Goal: Task Accomplishment & Management: Use online tool/utility

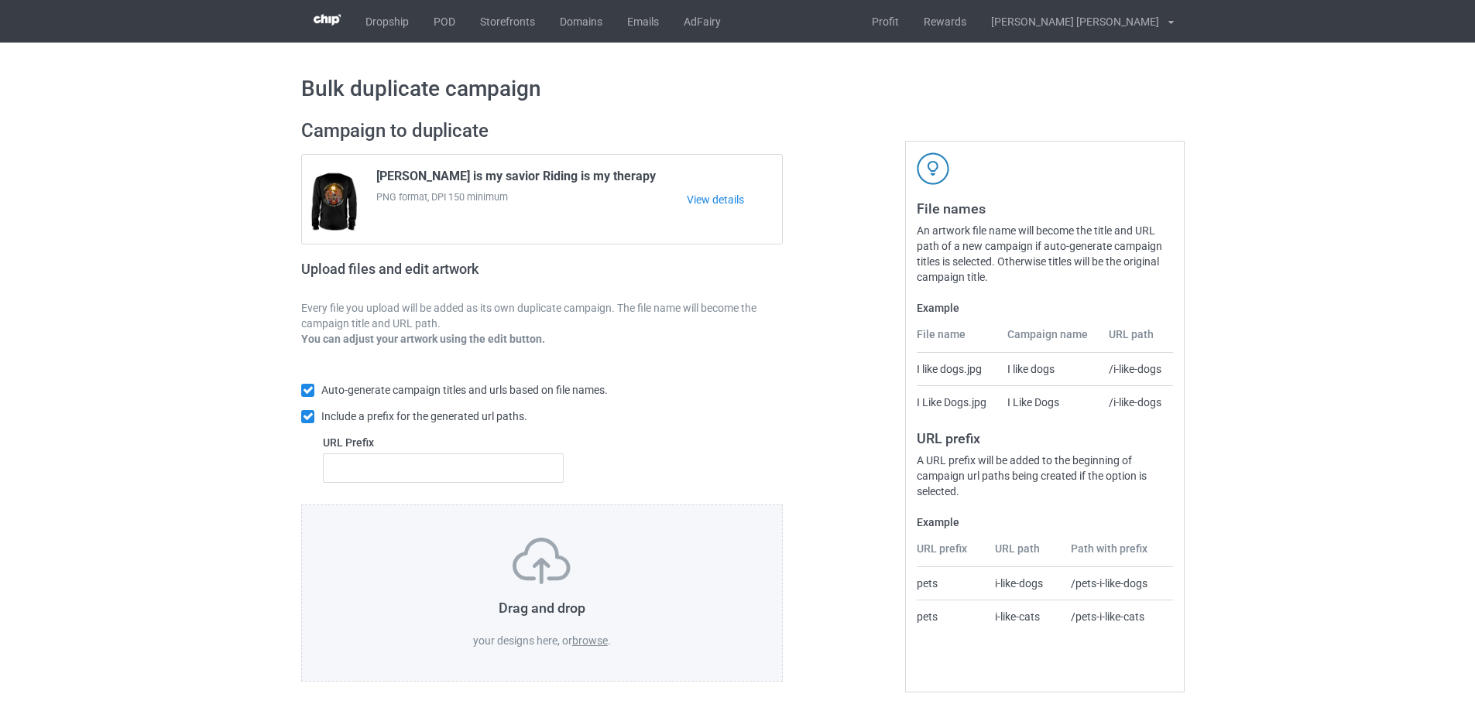
click at [591, 641] on label "browse" at bounding box center [590, 641] width 36 height 12
click at [0, 0] on input "browse" at bounding box center [0, 0] width 0 height 0
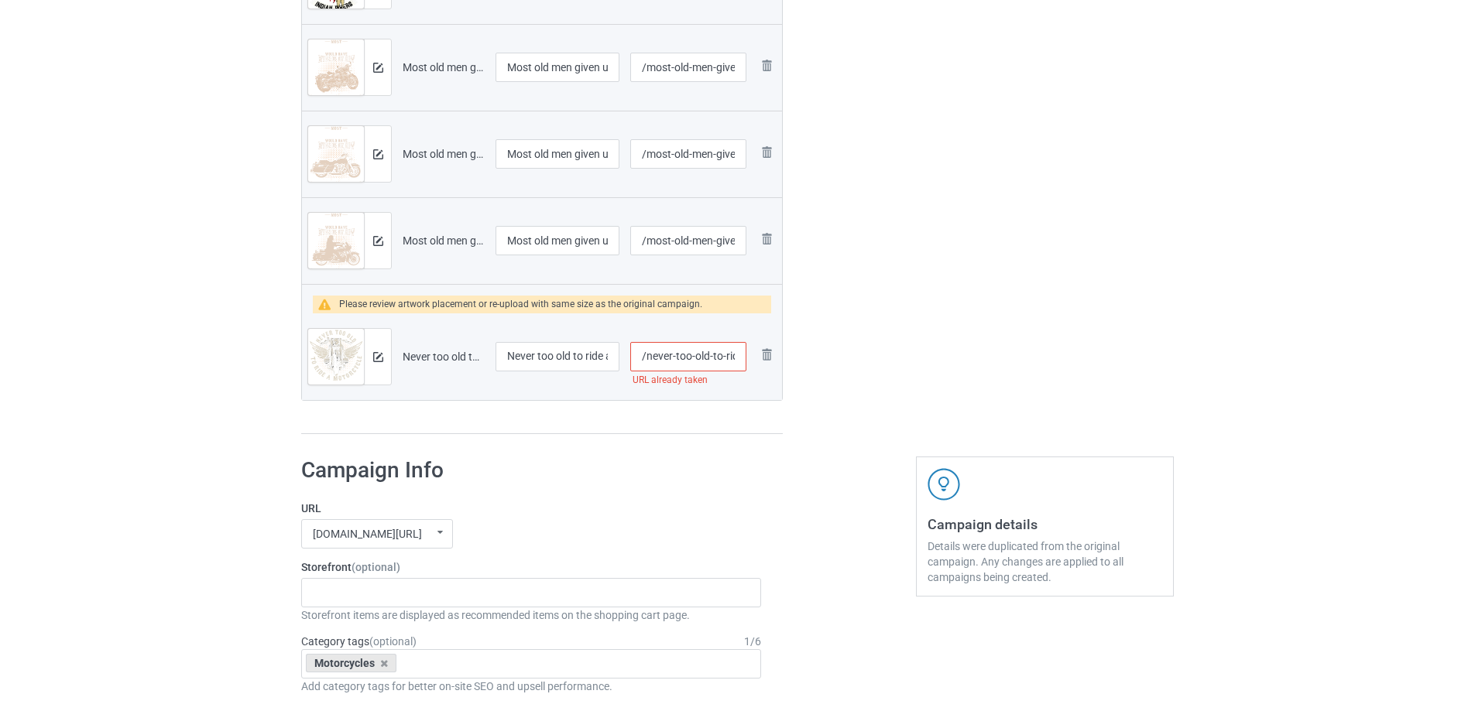
scroll to position [697, 0]
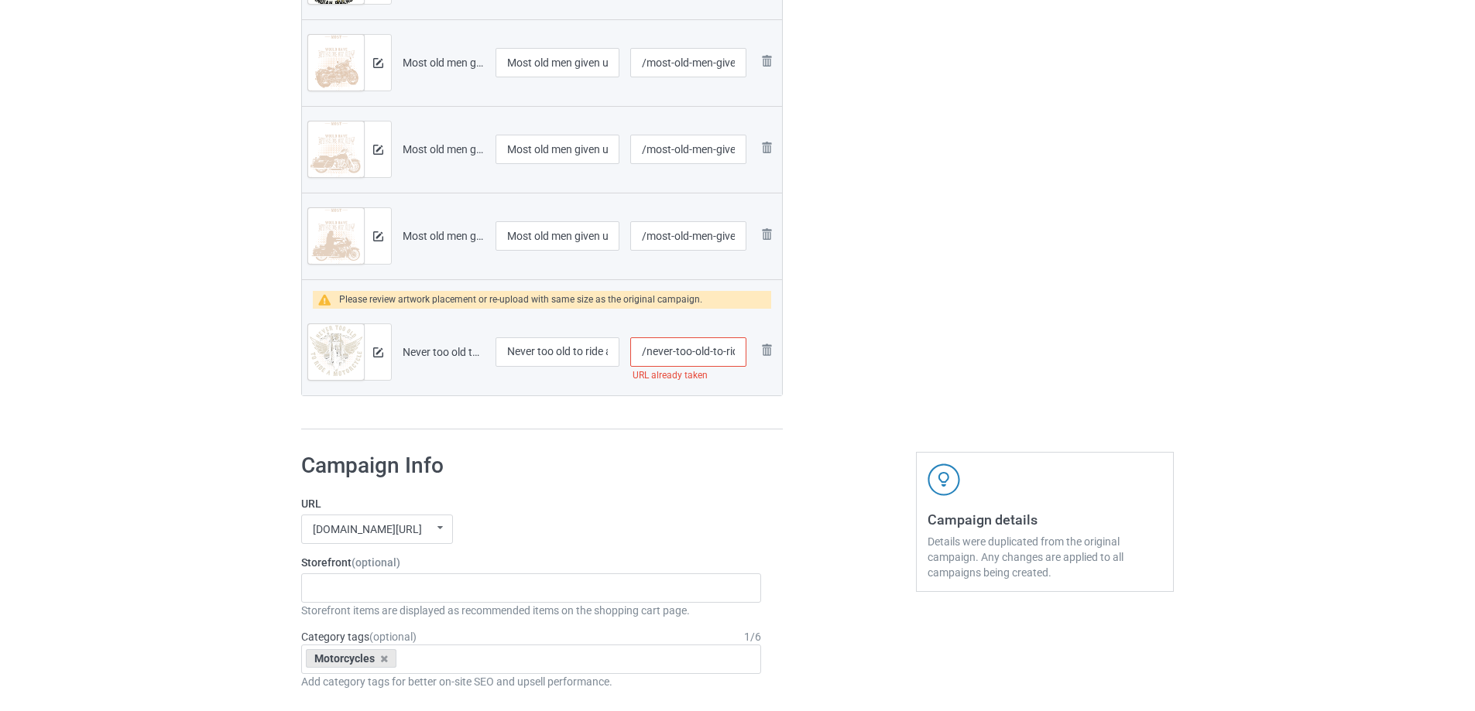
click at [693, 357] on input "/never-too-old-to-ride-a-motorcycle" at bounding box center [688, 352] width 116 height 29
type input "/never-too-old-to-ride-motorcycle"
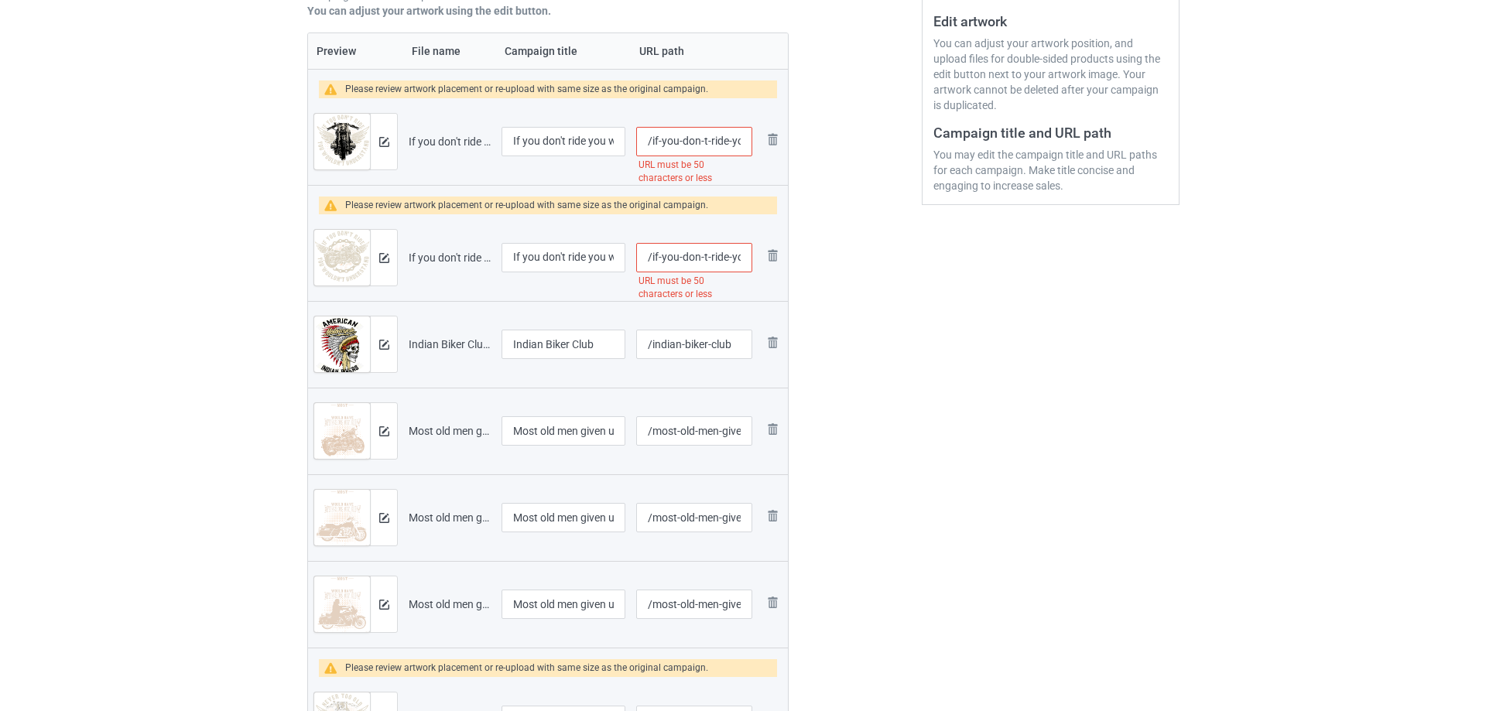
scroll to position [310, 0]
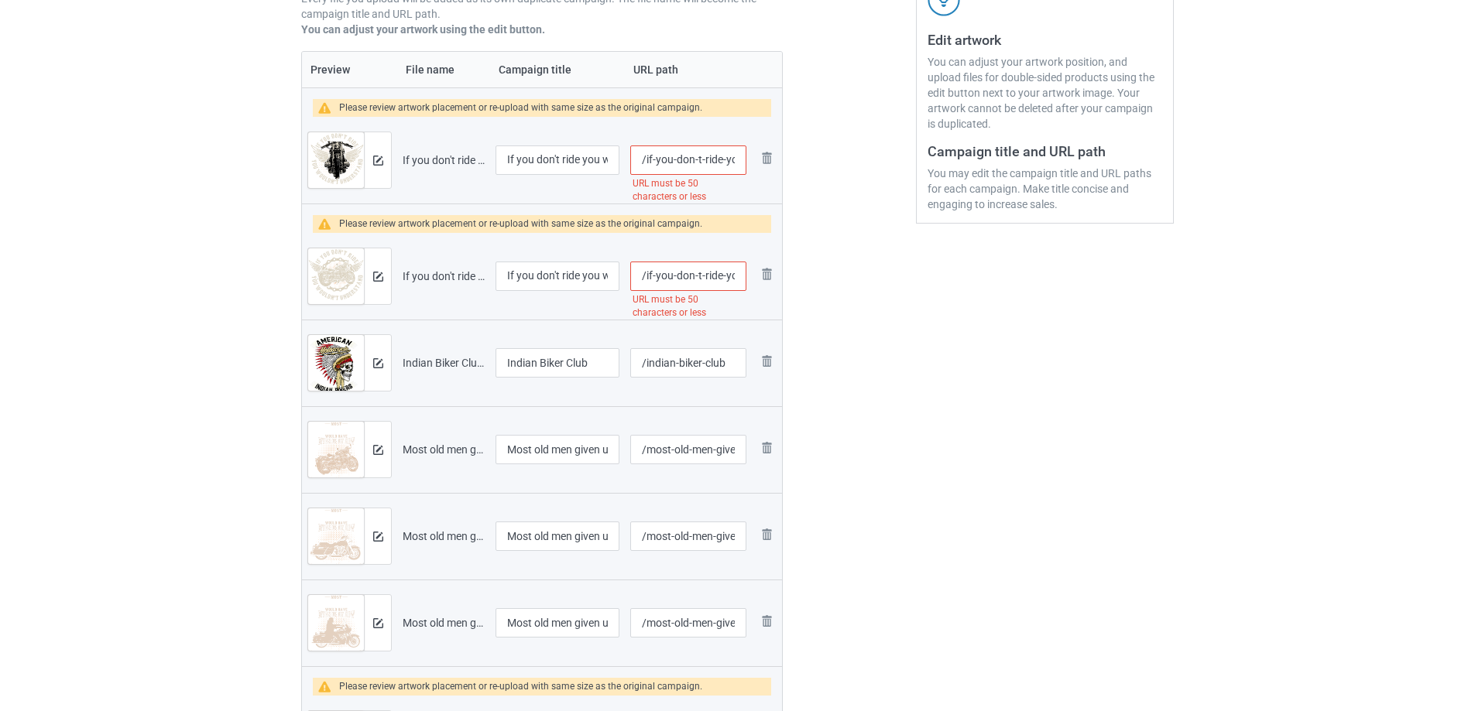
click at [655, 278] on input "/if-you-don-t-ride-you-wouldnt-understand-motorcycle" at bounding box center [688, 276] width 116 height 29
type input "/you-don-t-ride-you-wouldnt-understand-motorcycle"
click at [948, 234] on div "Edit artwork You can adjust your artwork position, and upload files for double-…" at bounding box center [1044, 314] width 279 height 1030
click at [676, 162] on input "/if-you-don-t-ride-you-wouldnt-understand-motorcycle-gift" at bounding box center [688, 160] width 116 height 29
type input "/don-t-ride-you-wouldnt-understand-motorcycle-gift"
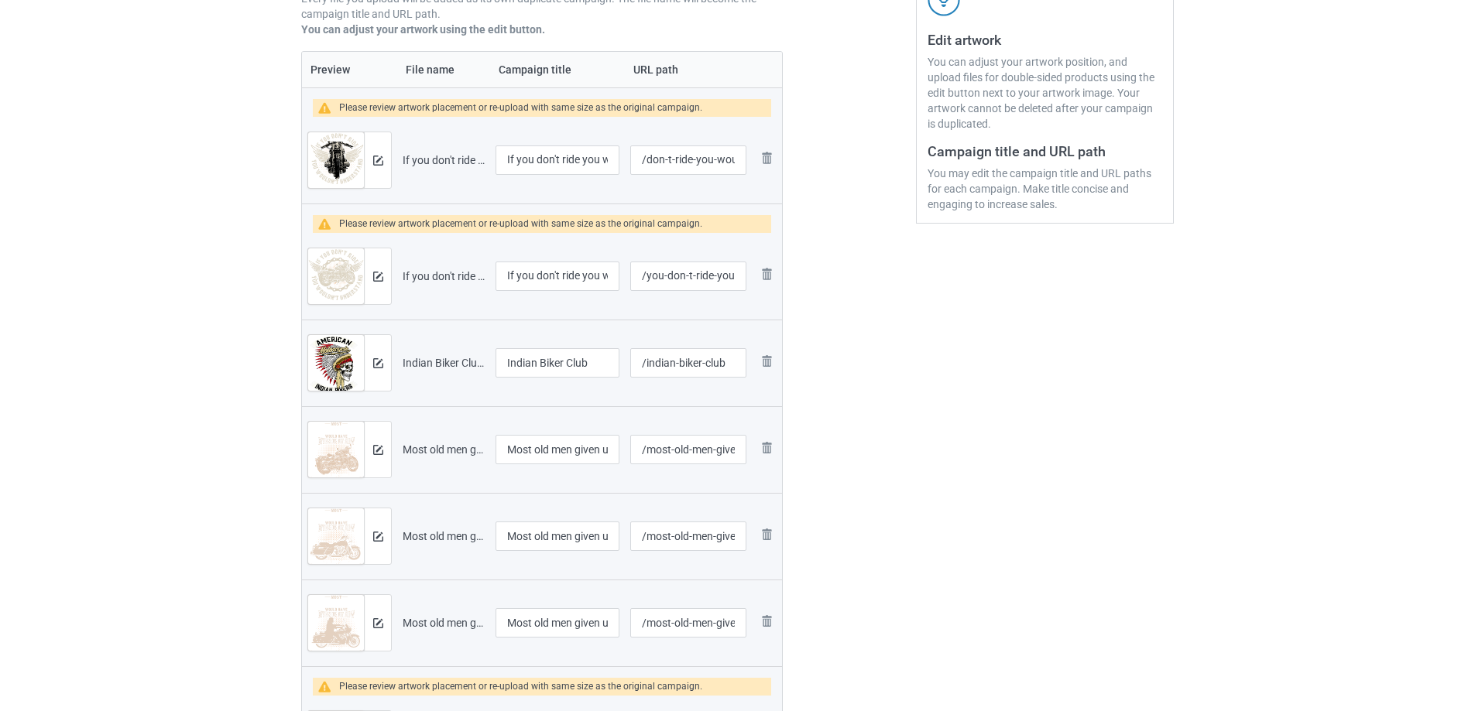
click at [825, 204] on div at bounding box center [849, 314] width 111 height 1030
click at [387, 153] on div at bounding box center [377, 160] width 27 height 56
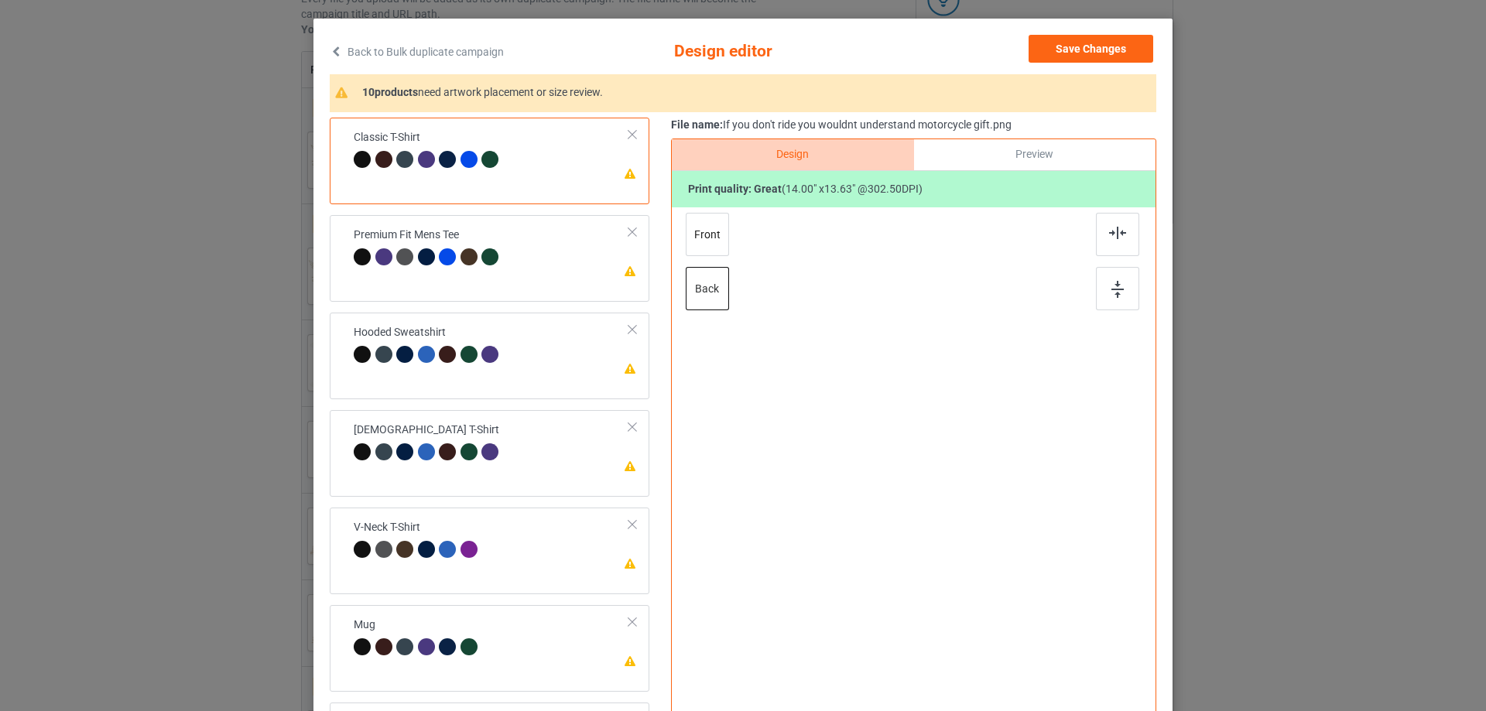
scroll to position [182, 0]
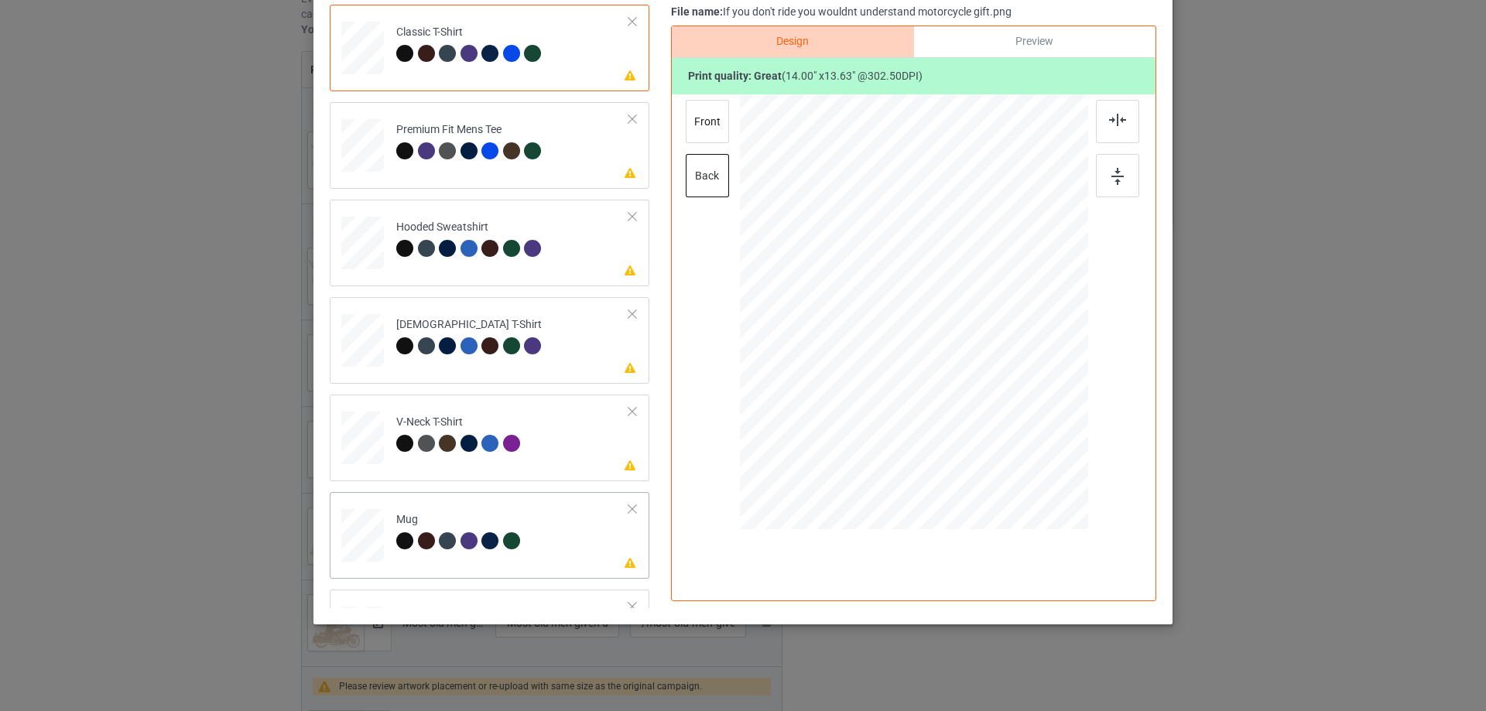
click at [333, 537] on div "Please review artwork placement Mug" at bounding box center [490, 535] width 320 height 87
click at [960, 387] on div at bounding box center [914, 314] width 348 height 440
drag, startPoint x: 999, startPoint y: 319, endPoint x: 982, endPoint y: 317, distance: 17.1
click at [982, 317] on div at bounding box center [993, 311] width 129 height 126
click at [1114, 177] on img at bounding box center [1118, 176] width 12 height 17
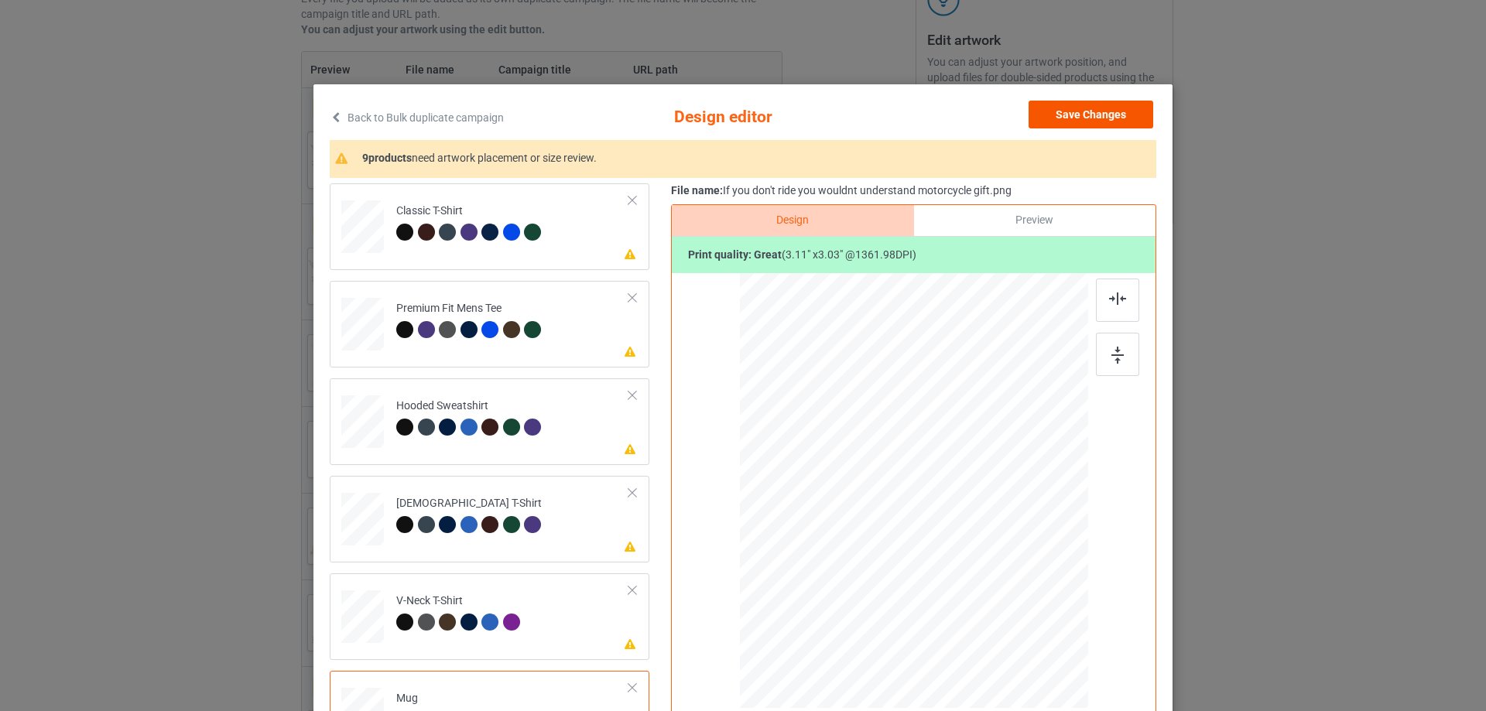
scroll to position [0, 0]
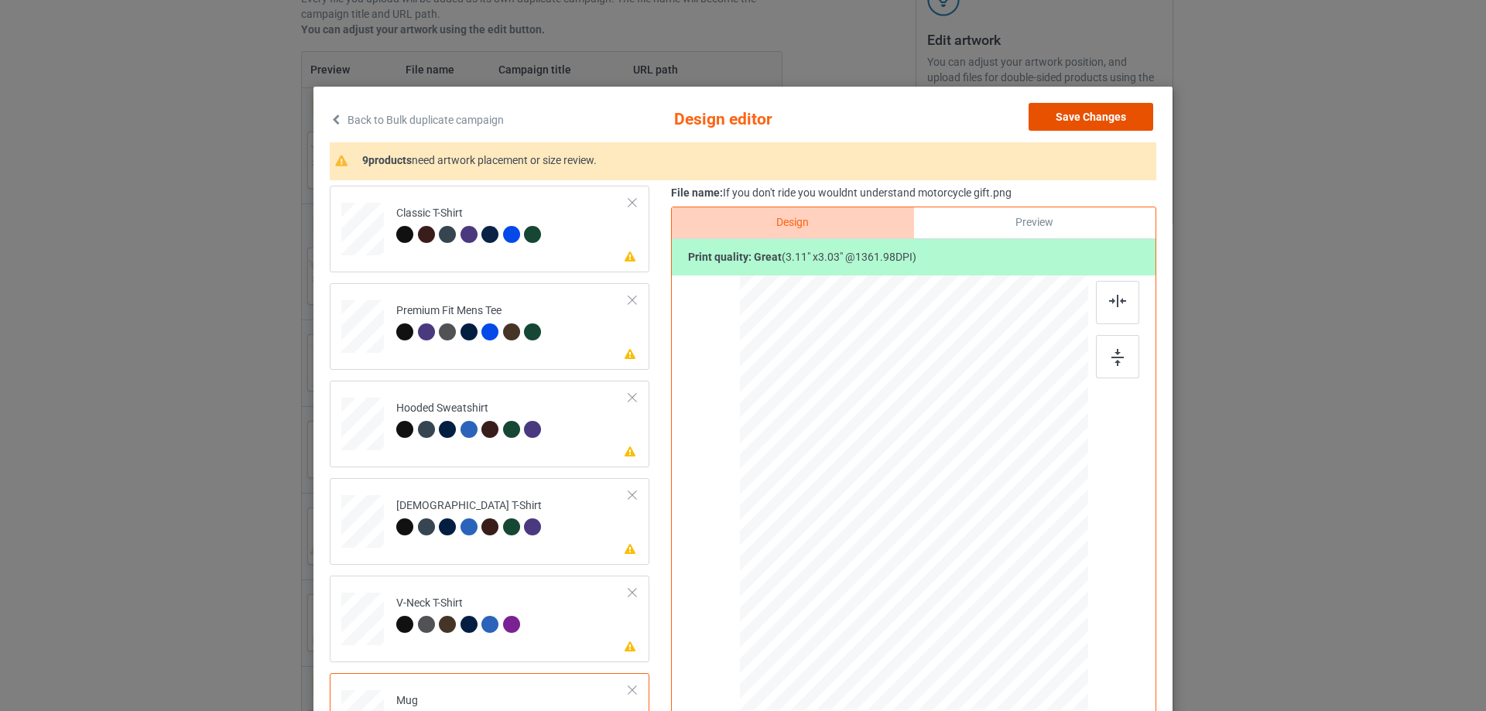
click at [1106, 122] on button "Save Changes" at bounding box center [1091, 117] width 125 height 28
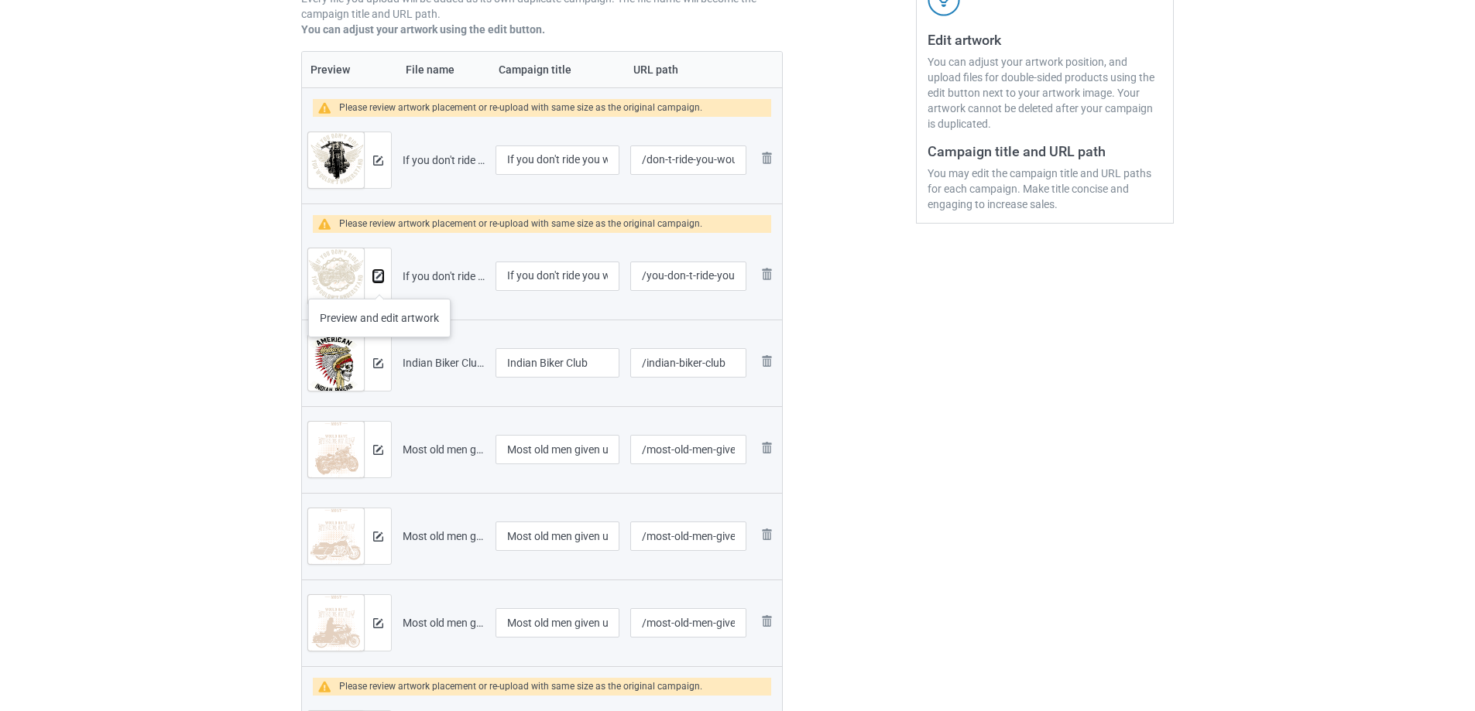
click at [379, 283] on button at bounding box center [378, 276] width 10 height 12
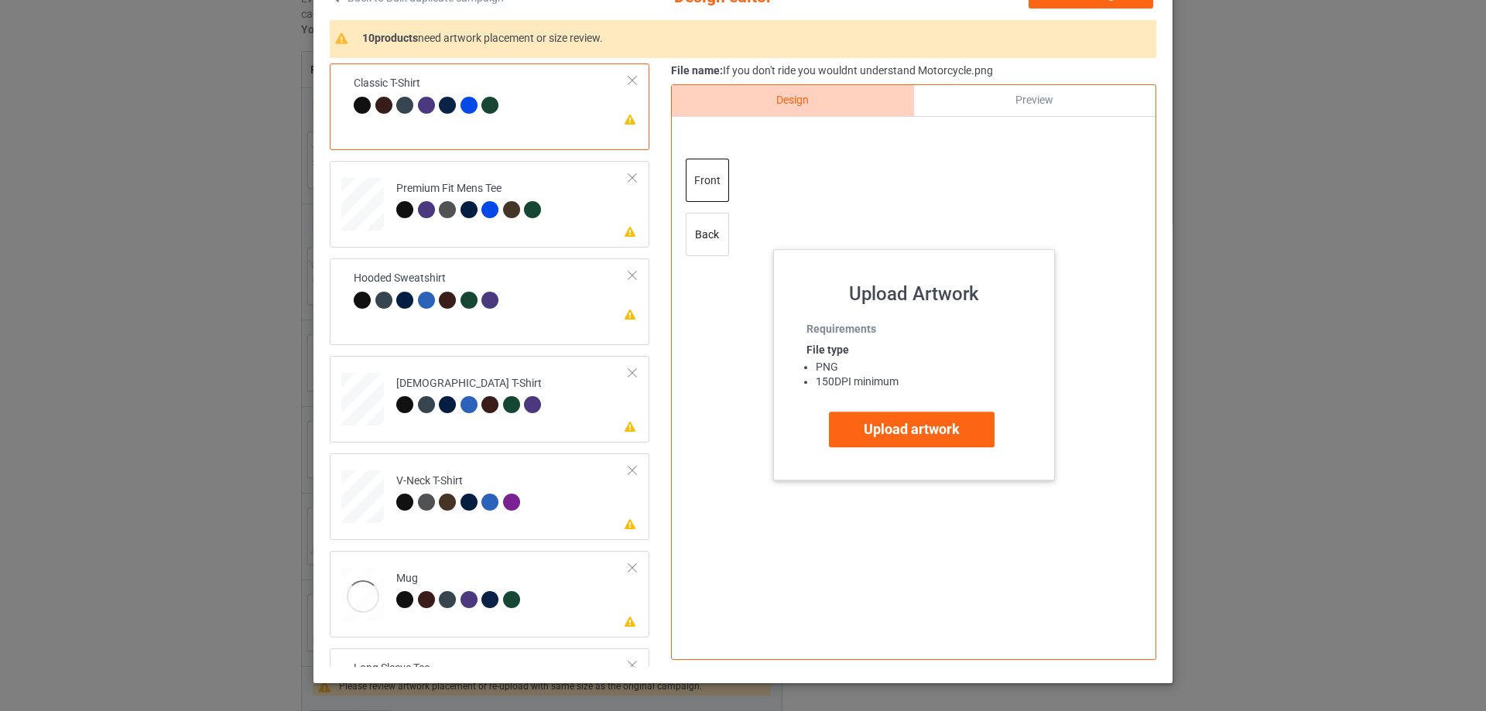
scroll to position [182, 0]
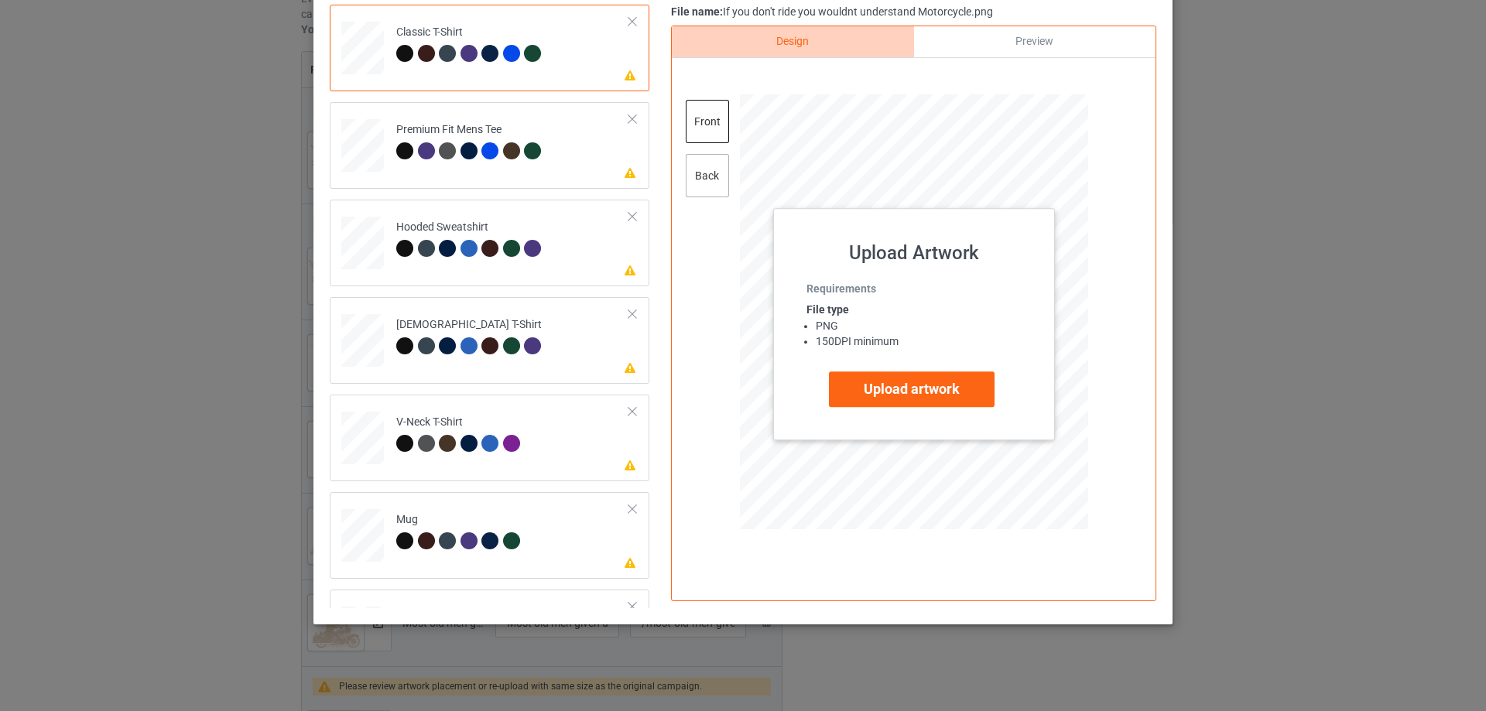
click at [705, 179] on div "back" at bounding box center [707, 175] width 43 height 43
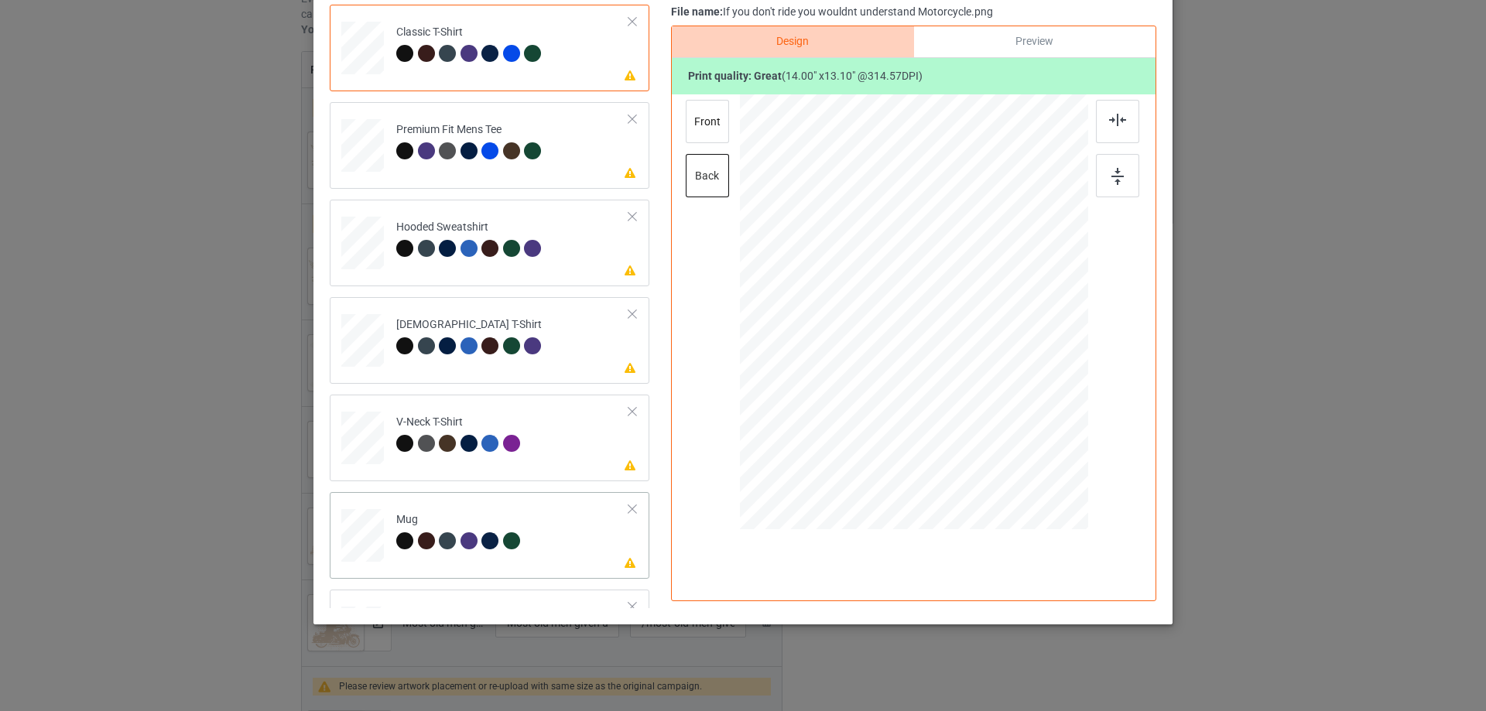
click at [455, 503] on td "Please review artwork placement Mug" at bounding box center [513, 533] width 250 height 68
drag, startPoint x: 1010, startPoint y: 411, endPoint x: 979, endPoint y: 371, distance: 50.8
click at [979, 371] on div at bounding box center [981, 375] width 13 height 13
drag, startPoint x: 931, startPoint y: 348, endPoint x: 1012, endPoint y: 348, distance: 80.5
click at [1012, 348] on div at bounding box center [994, 312] width 135 height 126
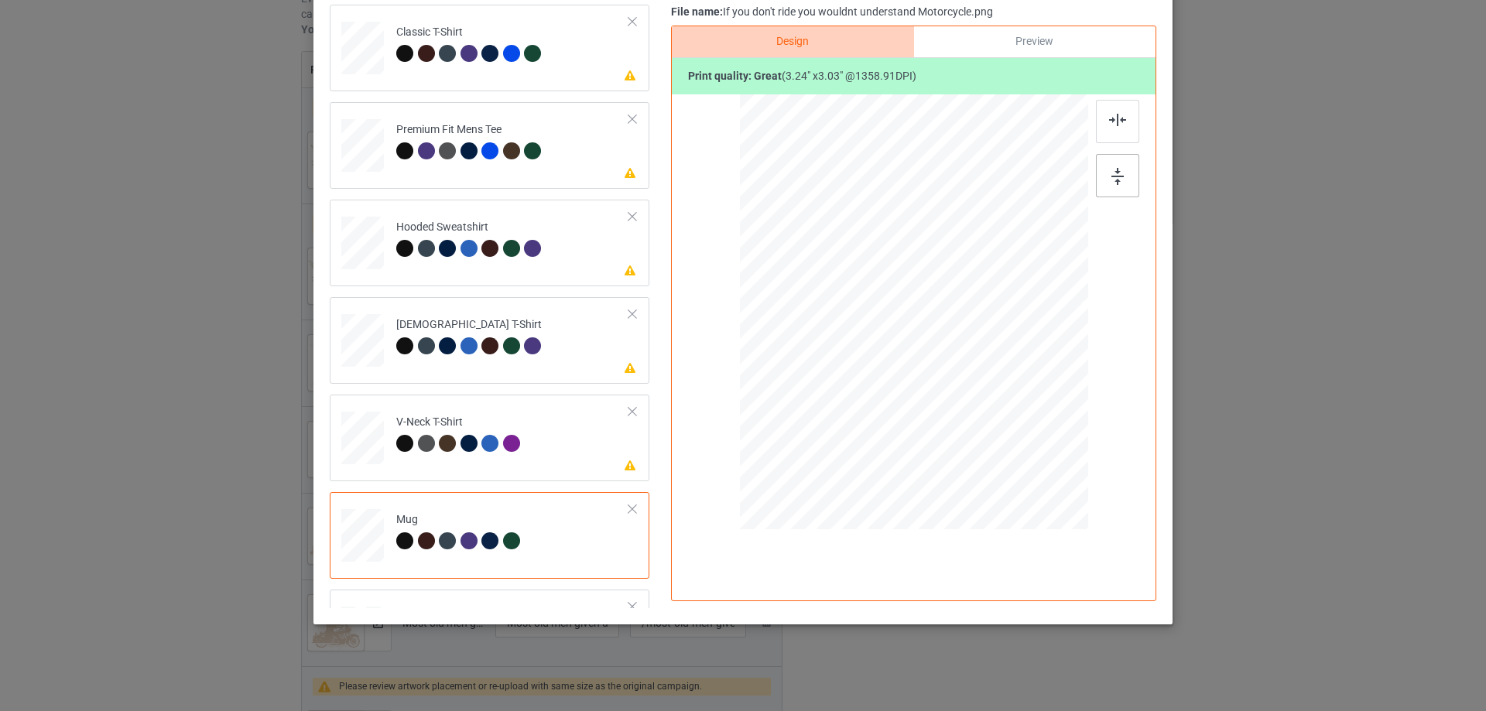
click at [1126, 167] on div at bounding box center [1117, 175] width 43 height 43
click at [1042, 301] on div at bounding box center [992, 312] width 135 height 126
click at [1112, 171] on img at bounding box center [1118, 176] width 12 height 17
click at [345, 539] on div at bounding box center [362, 536] width 43 height 18
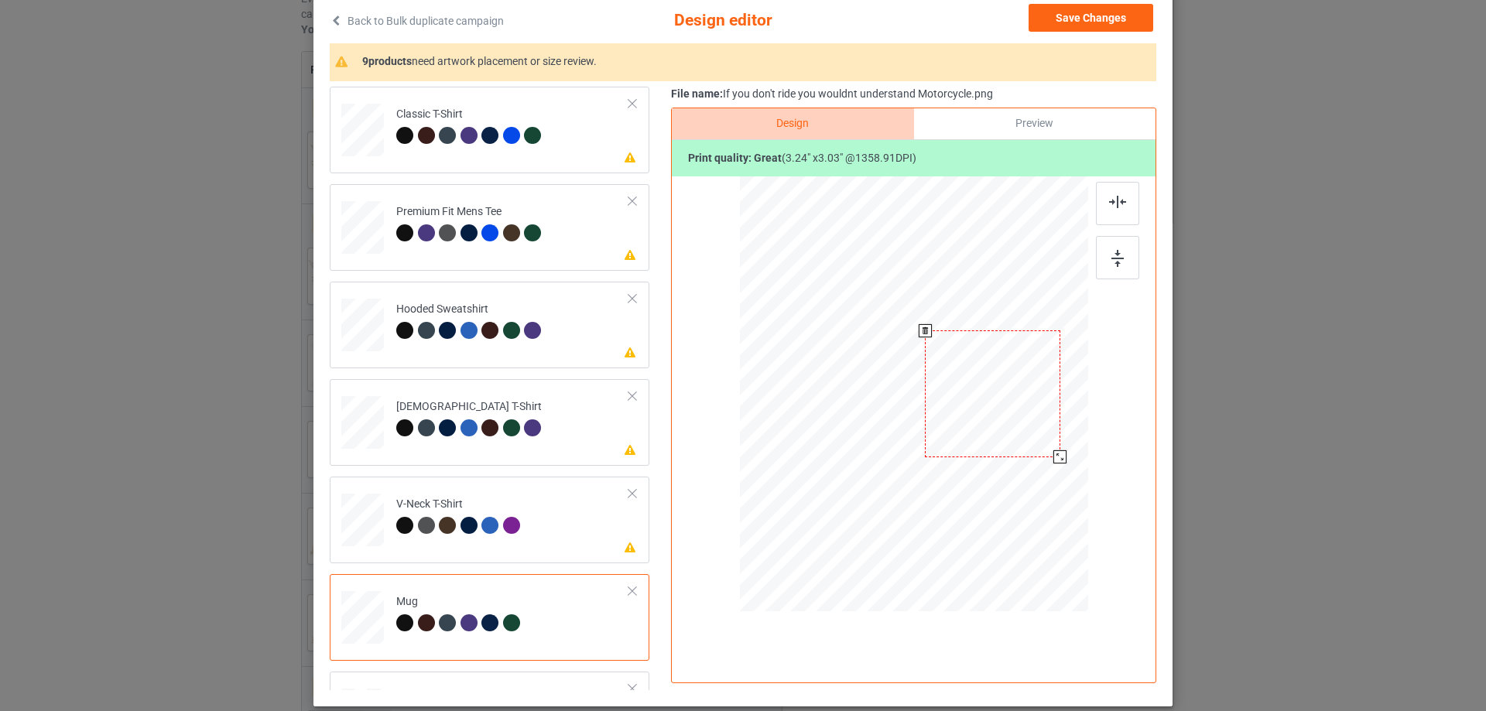
scroll to position [0, 0]
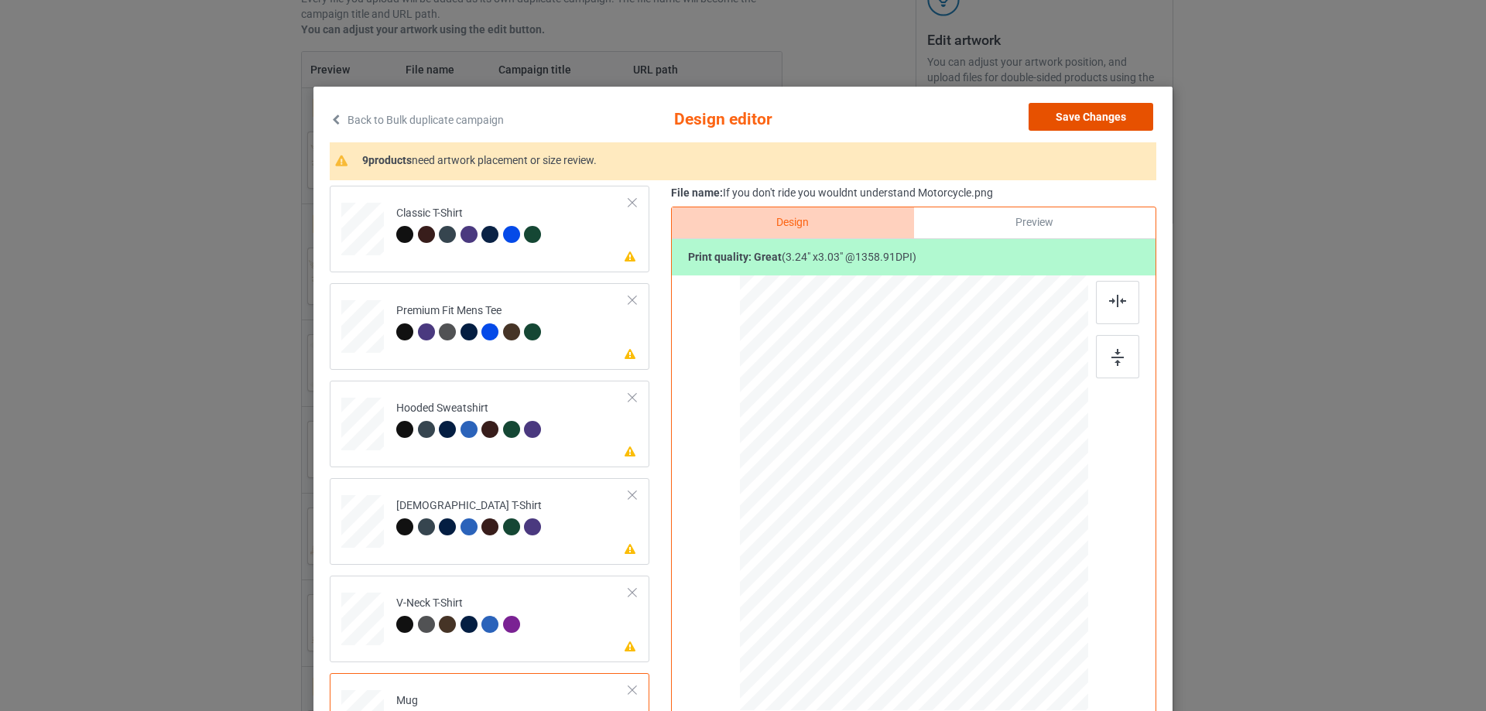
click at [1083, 122] on button "Save Changes" at bounding box center [1091, 117] width 125 height 28
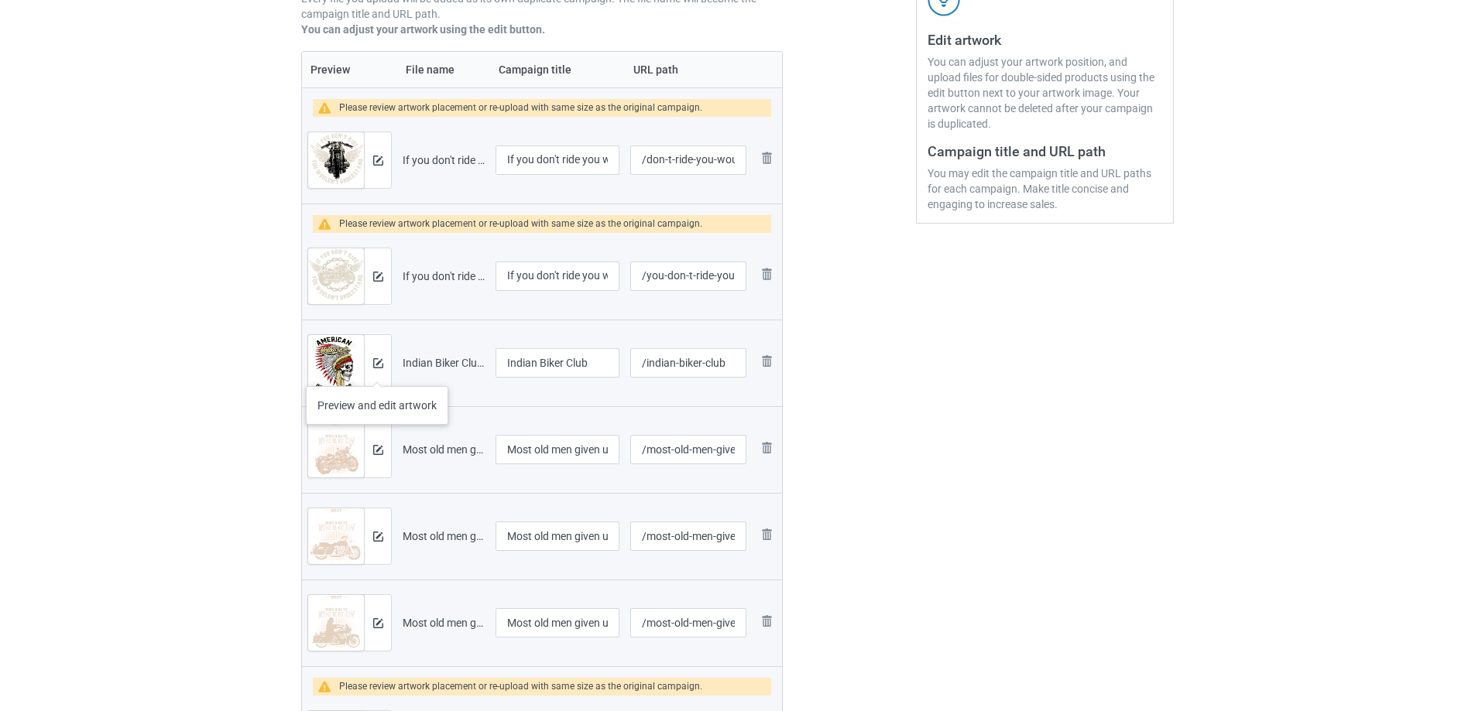
click at [377, 371] on div at bounding box center [377, 363] width 27 height 56
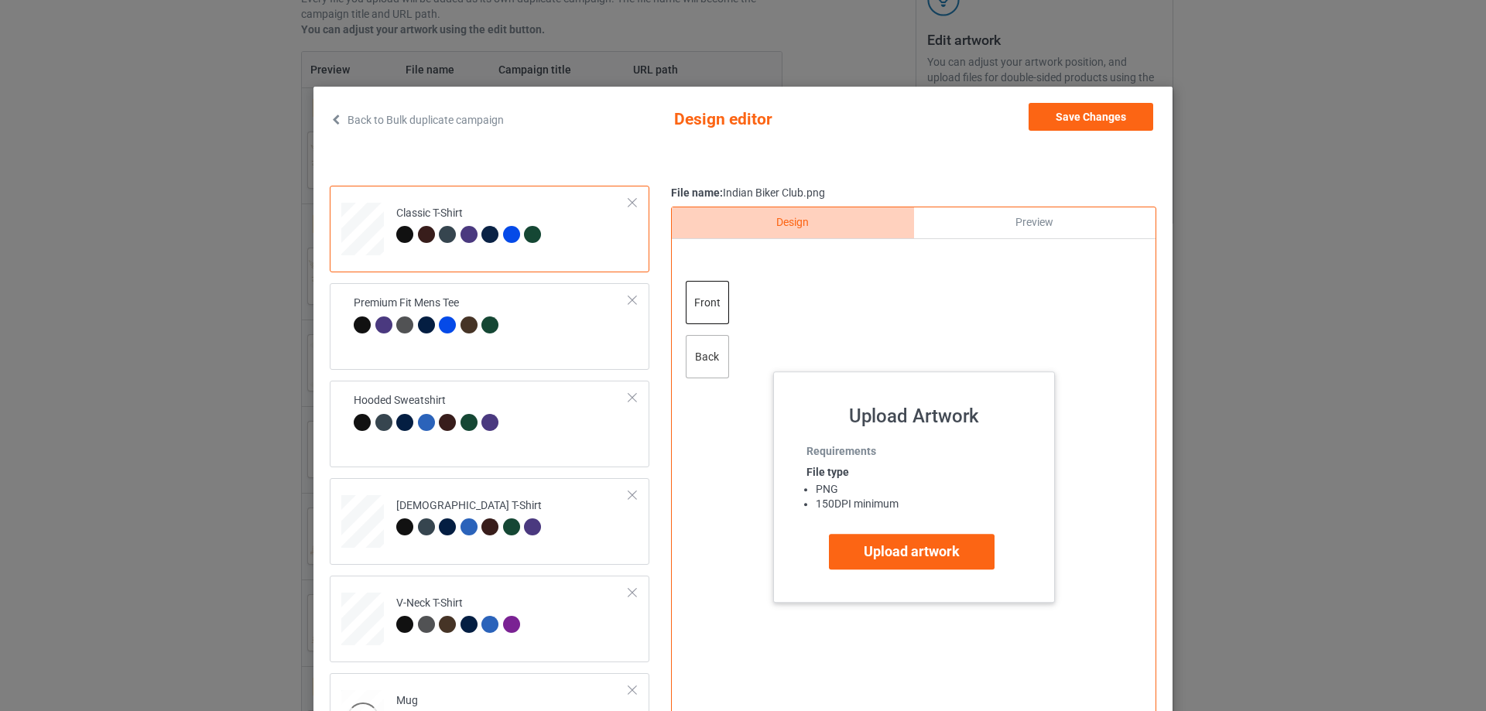
click at [693, 366] on div "back" at bounding box center [707, 356] width 43 height 43
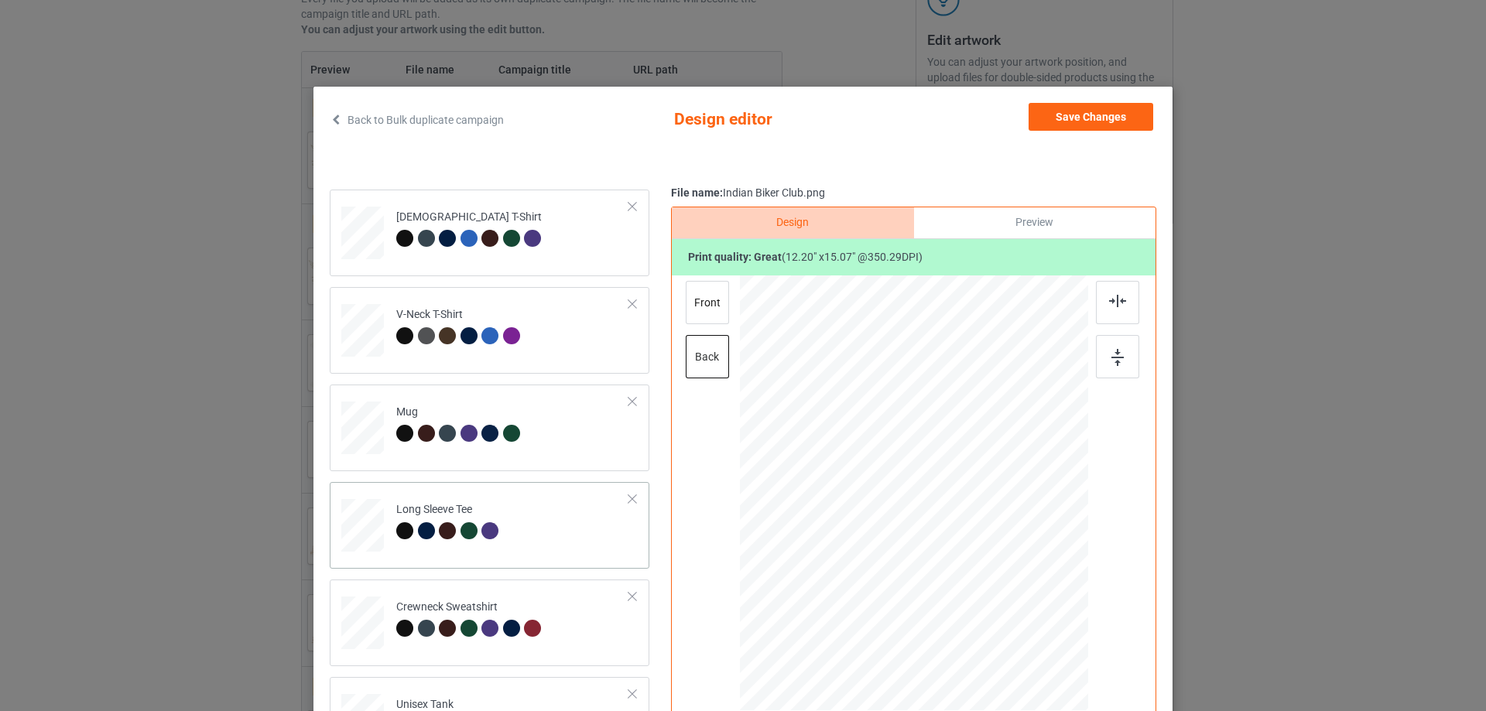
scroll to position [361, 0]
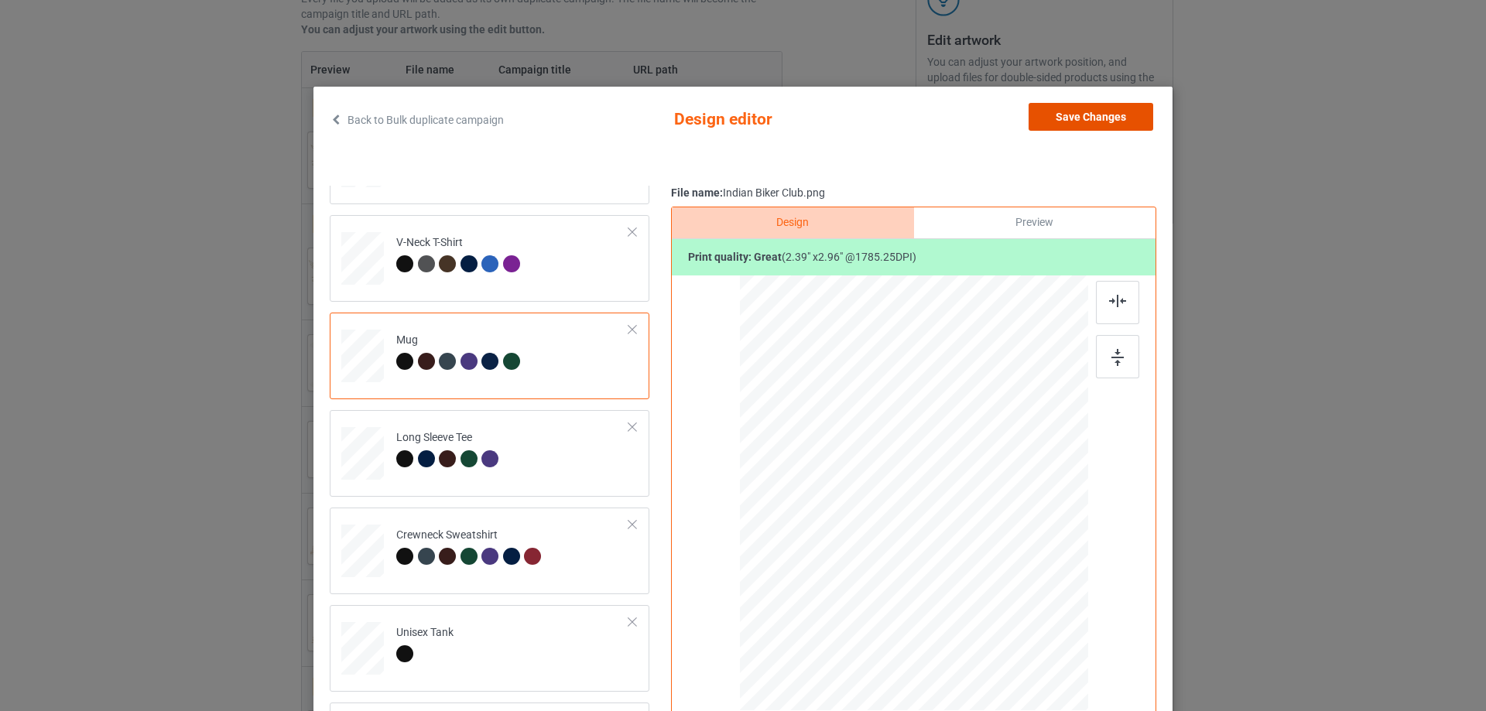
click at [1081, 117] on button "Save Changes" at bounding box center [1091, 117] width 125 height 28
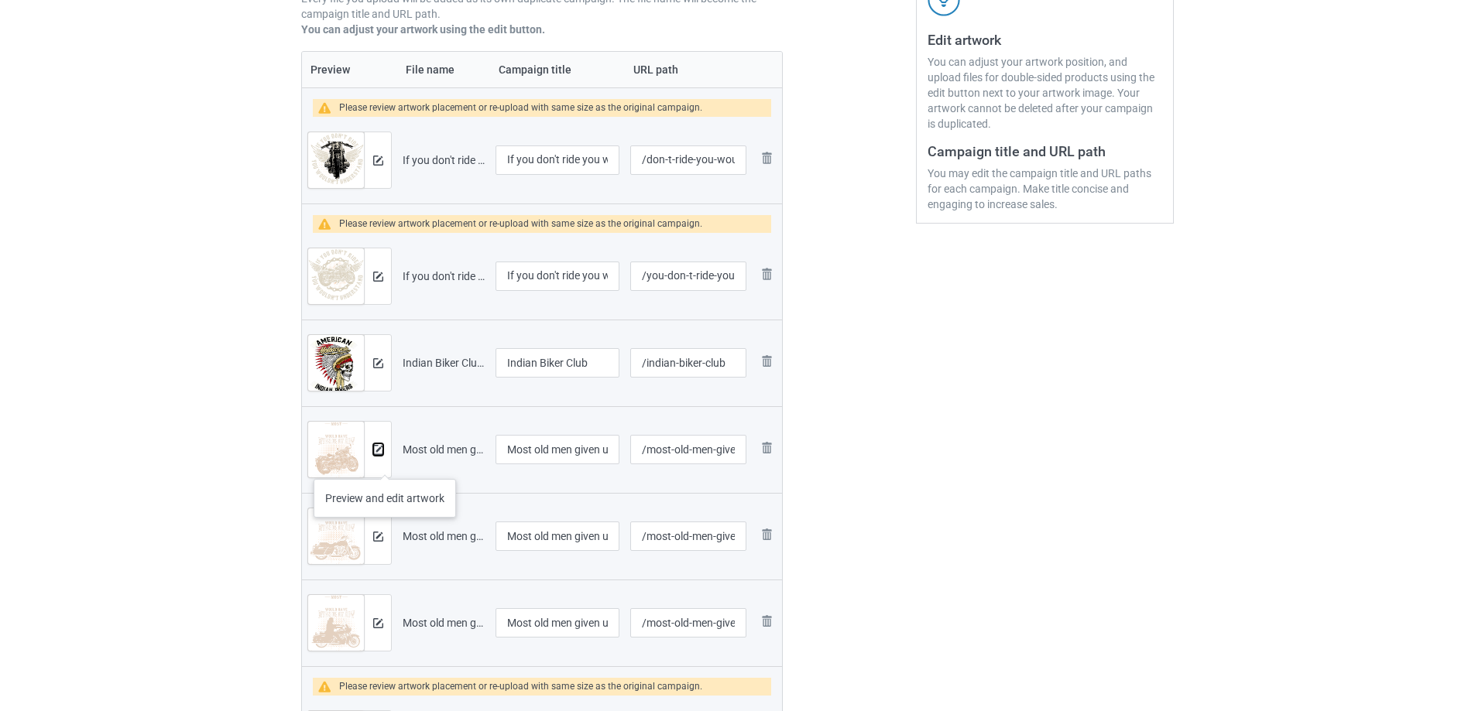
click at [379, 455] on img at bounding box center [378, 450] width 10 height 10
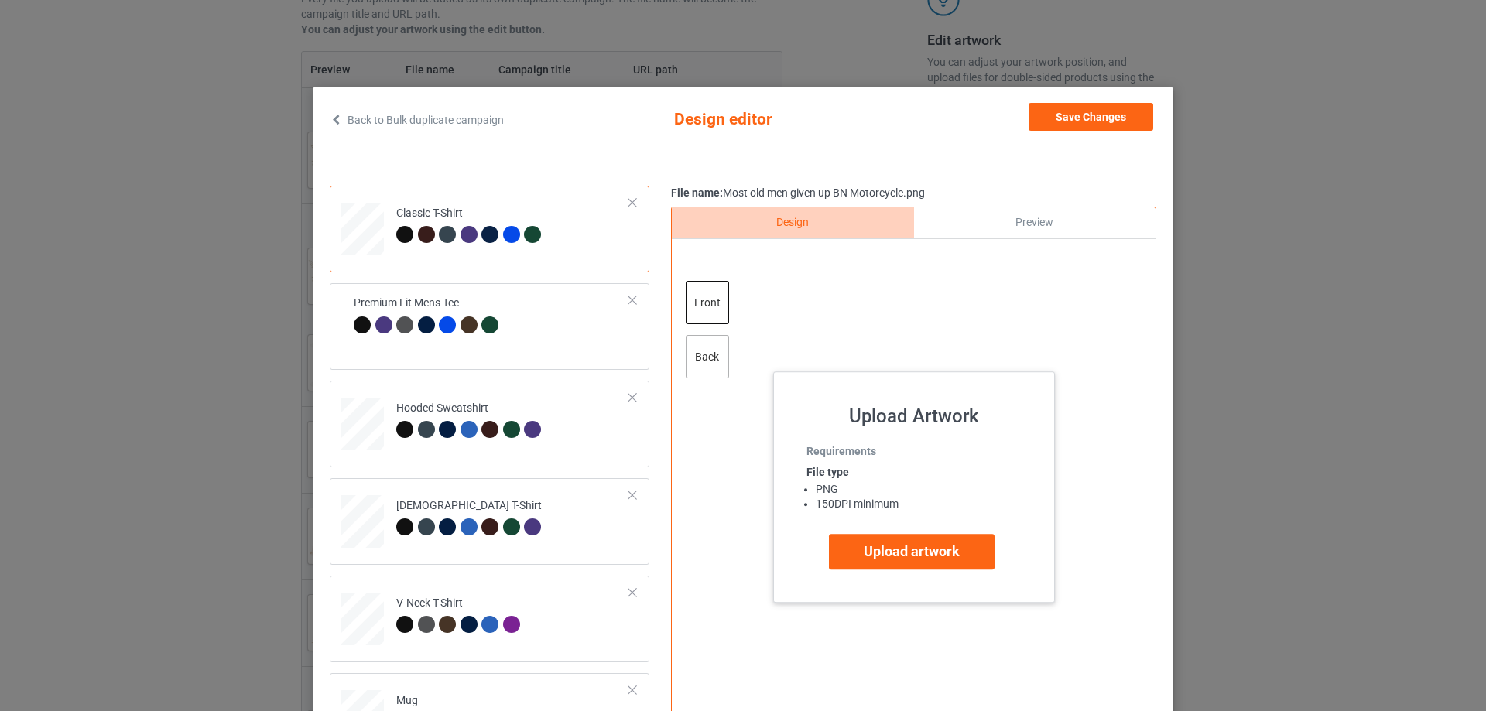
click at [694, 349] on div "back" at bounding box center [707, 356] width 43 height 43
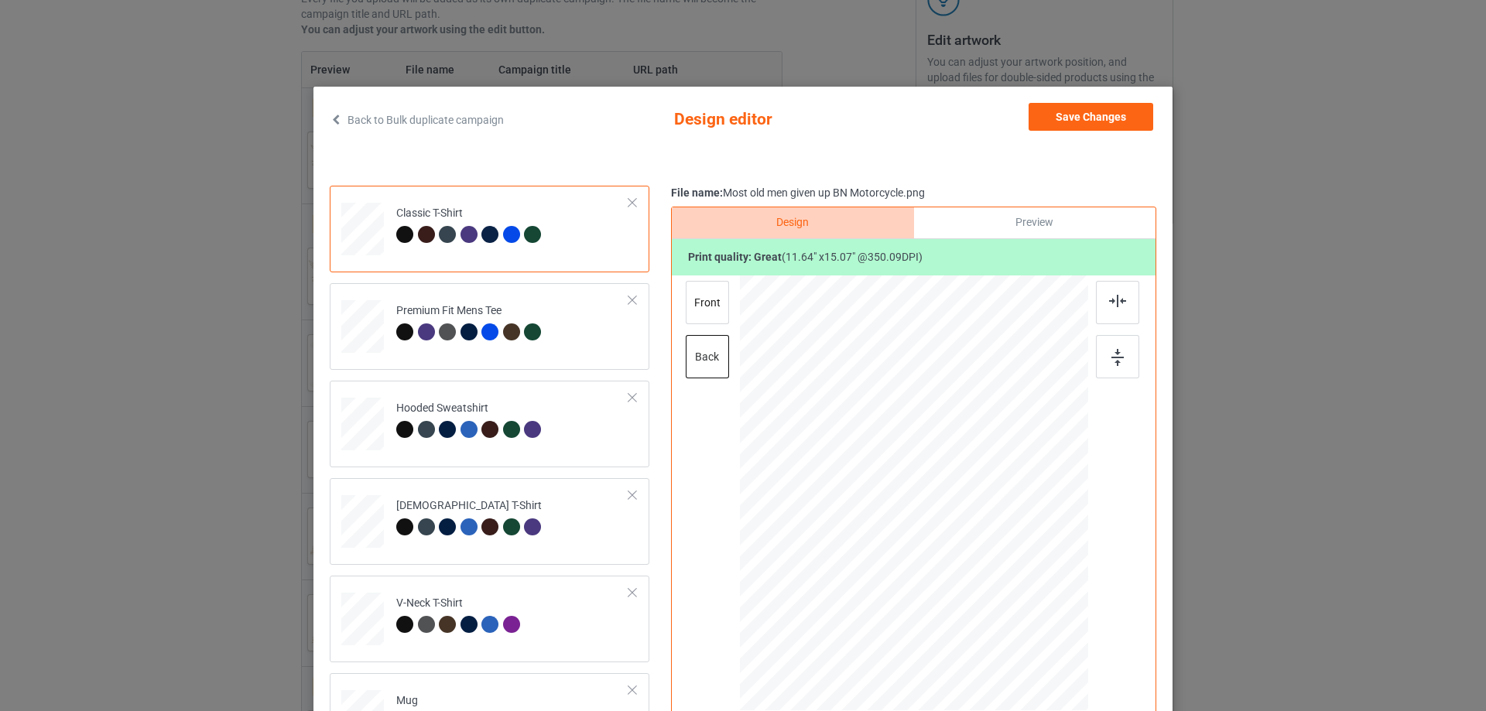
scroll to position [182, 0]
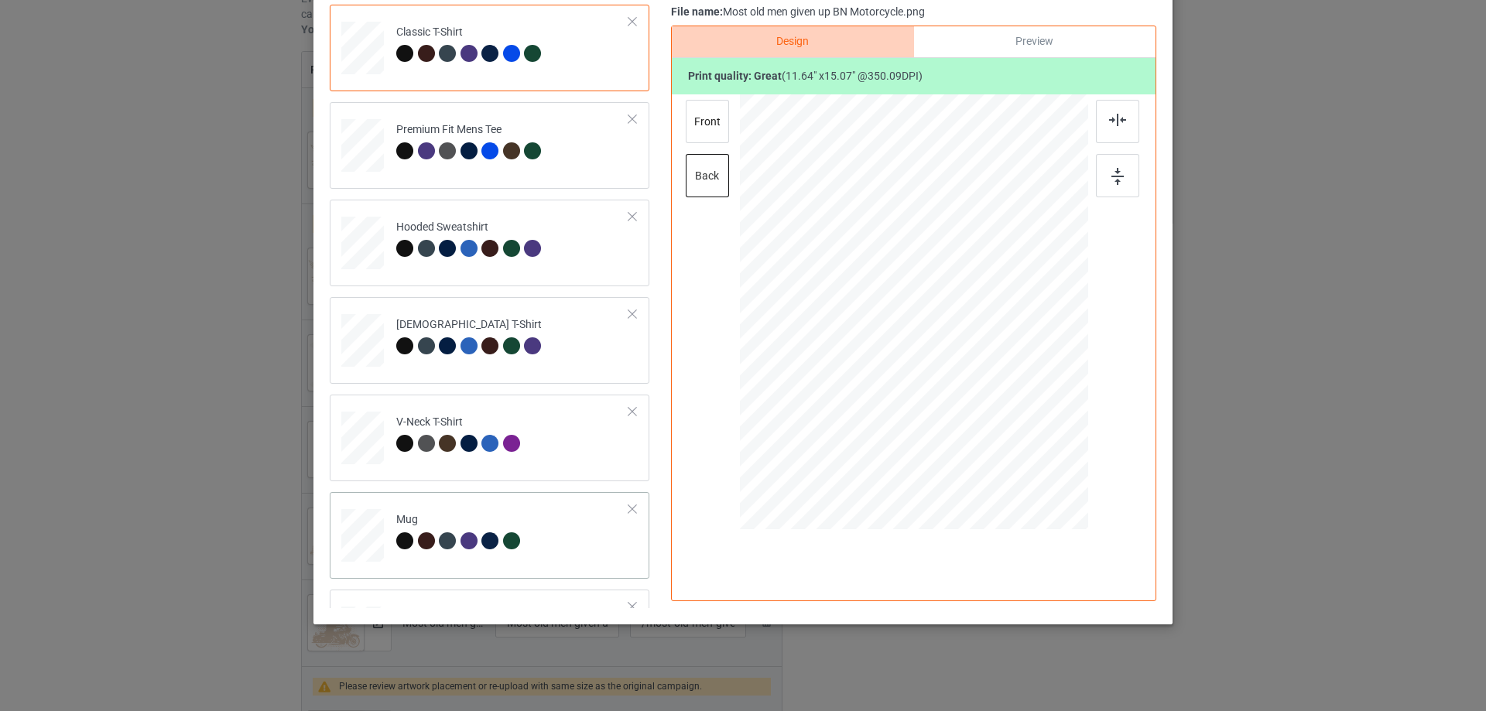
click at [355, 538] on div at bounding box center [362, 536] width 43 height 18
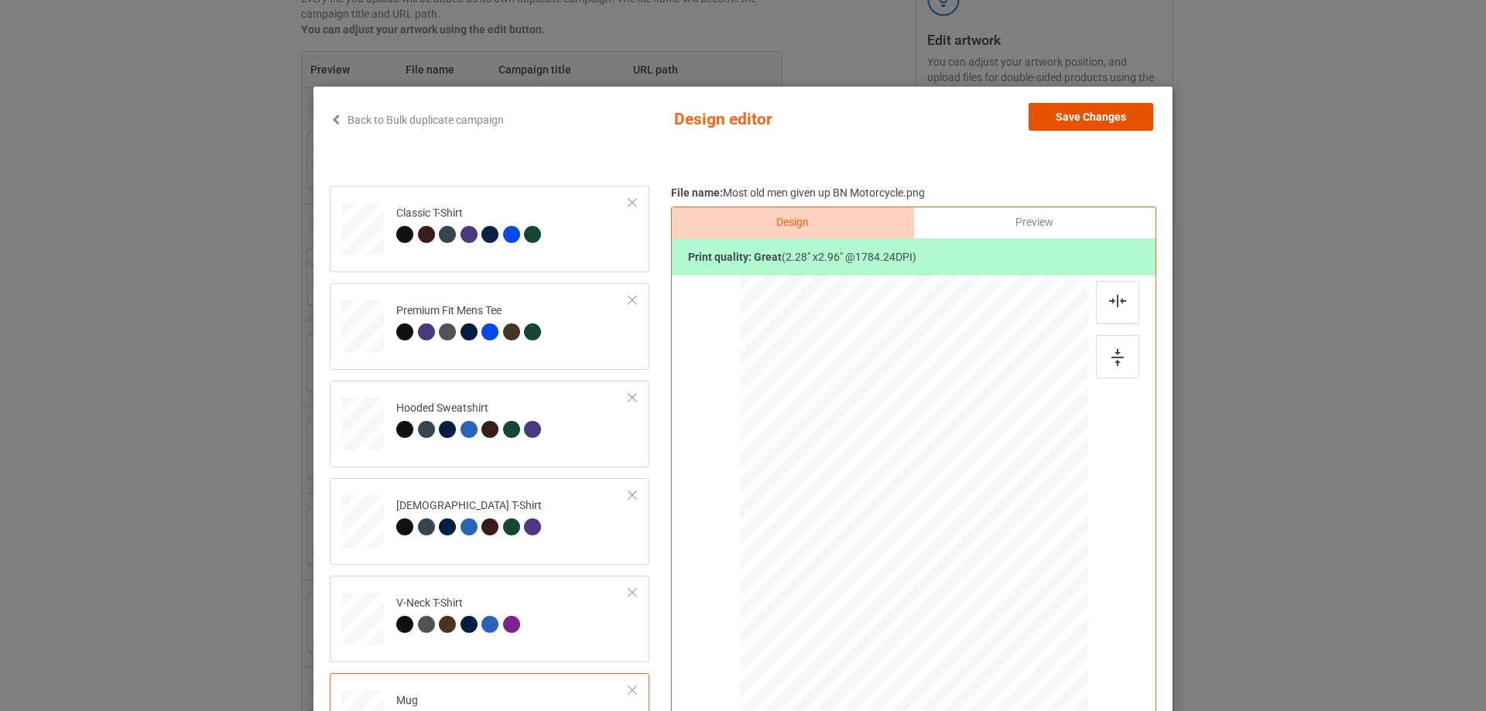
click at [1072, 119] on button "Save Changes" at bounding box center [1091, 117] width 125 height 28
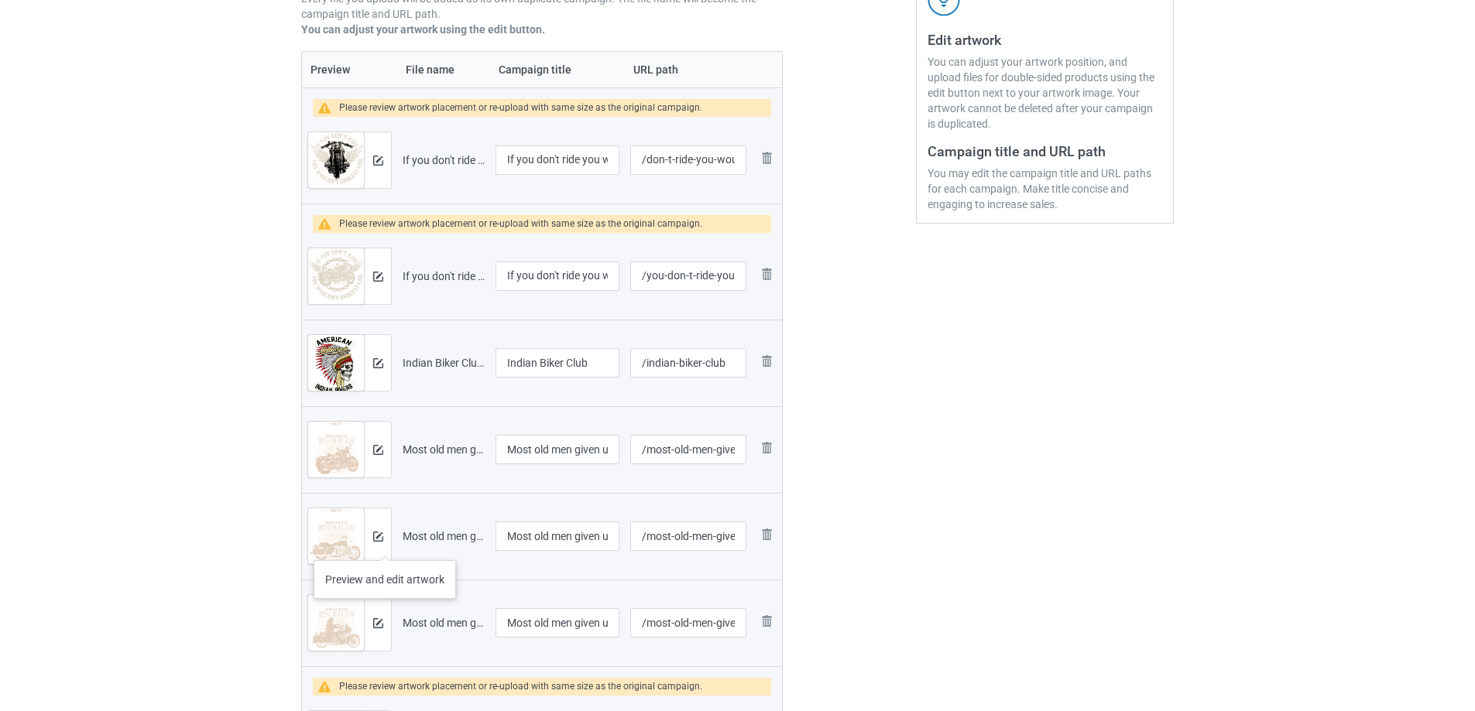
click at [384, 546] on div at bounding box center [377, 537] width 27 height 56
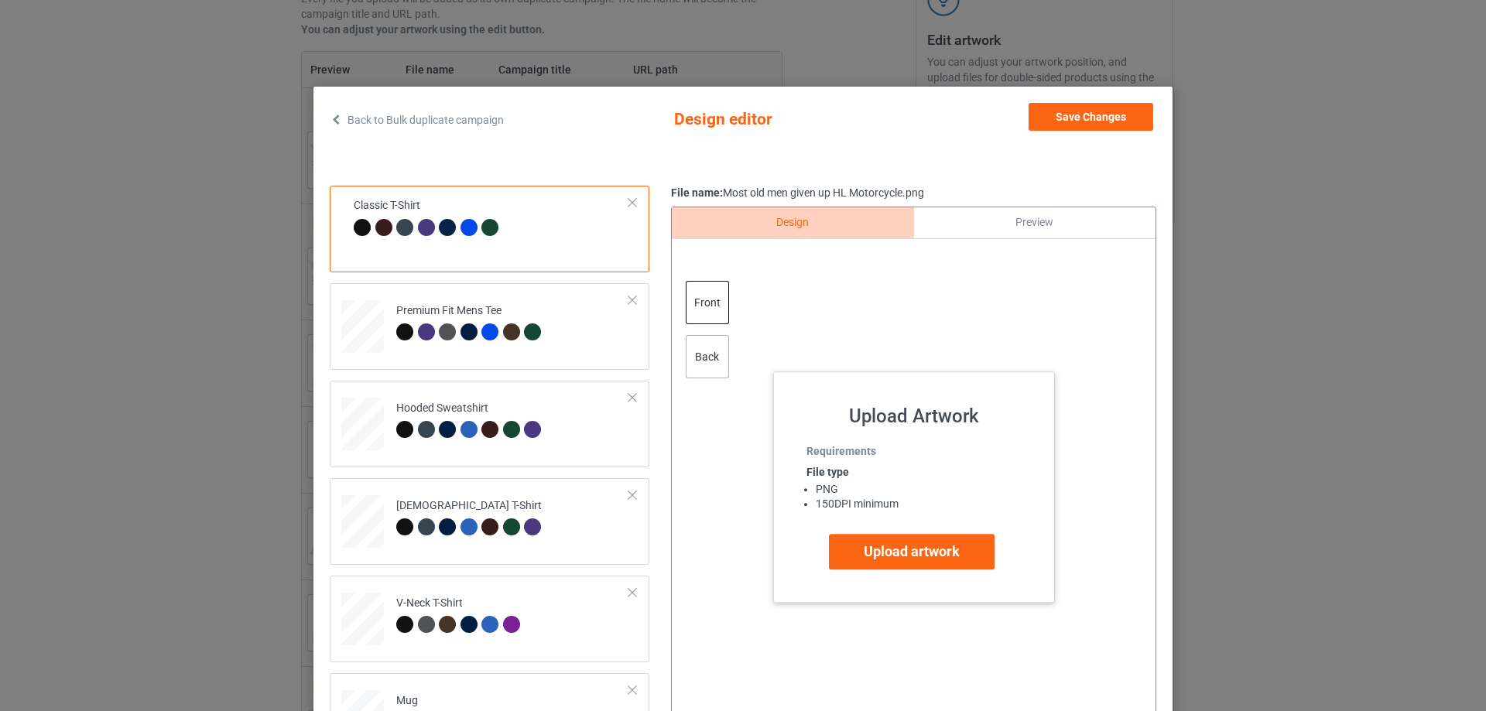
click at [720, 372] on div "back" at bounding box center [707, 356] width 43 height 43
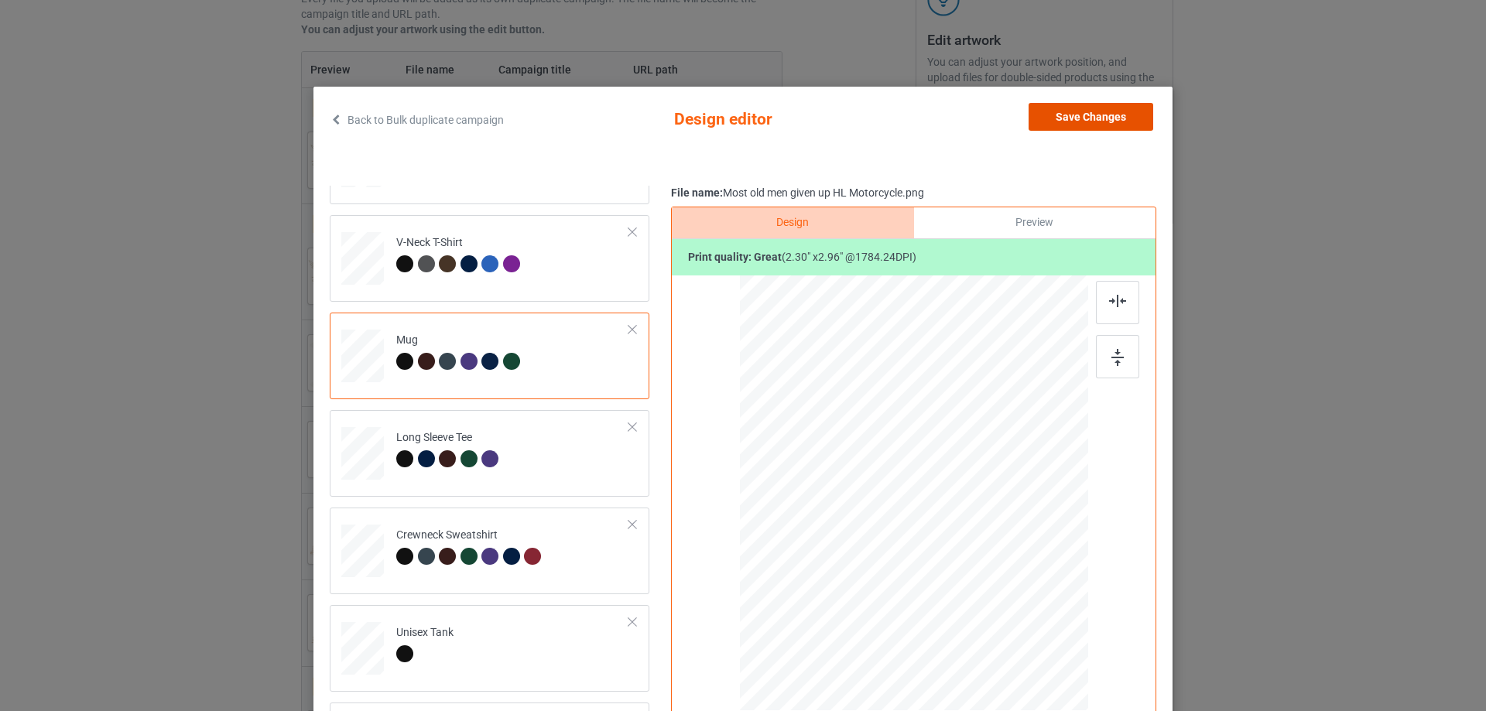
click at [1109, 111] on button "Save Changes" at bounding box center [1091, 117] width 125 height 28
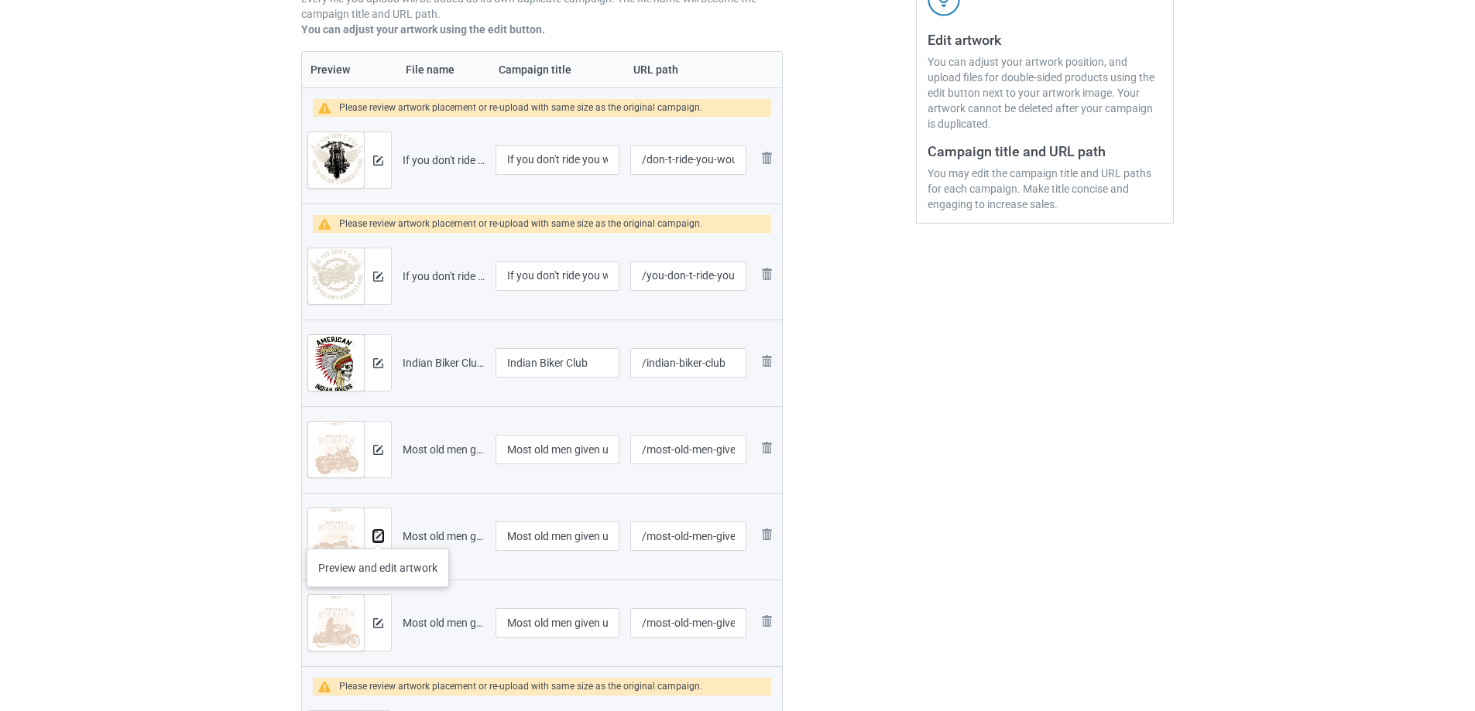
click at [378, 533] on img at bounding box center [378, 537] width 10 height 10
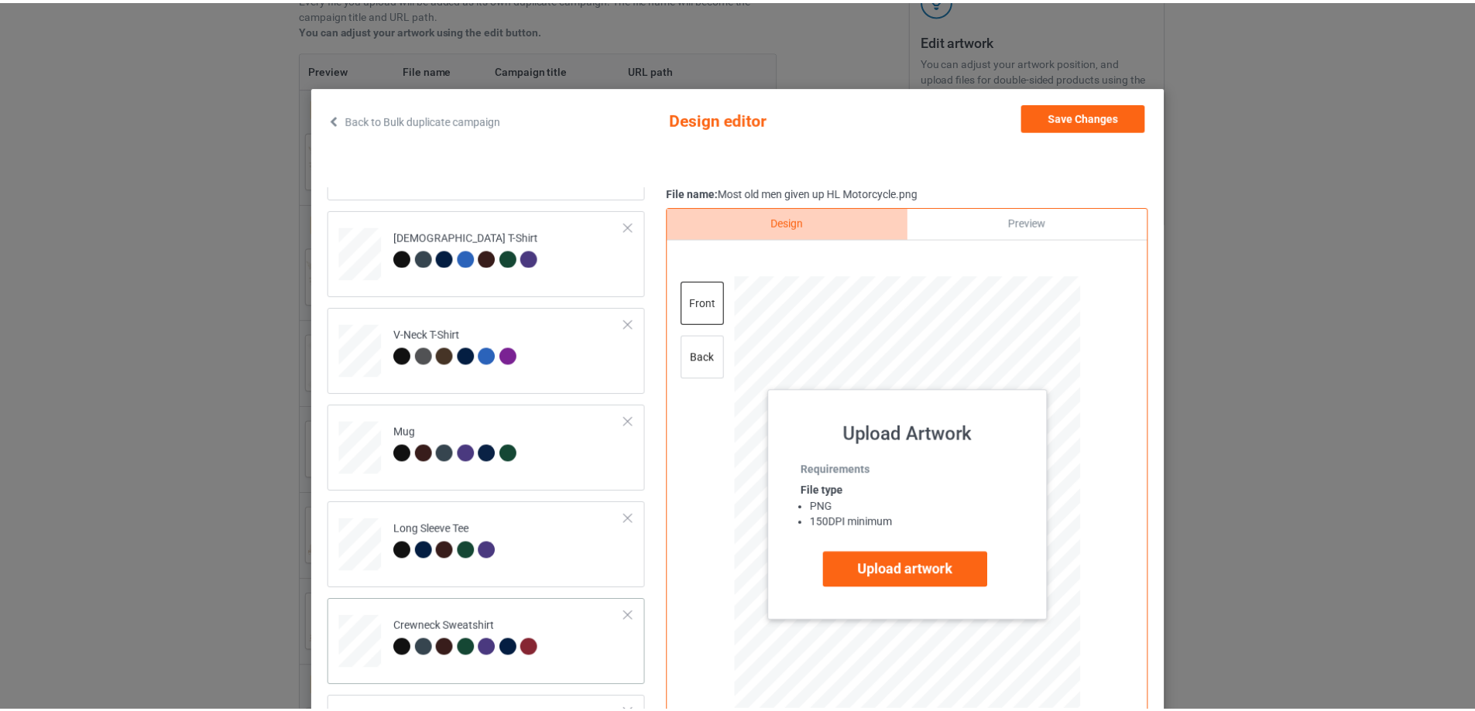
scroll to position [361, 0]
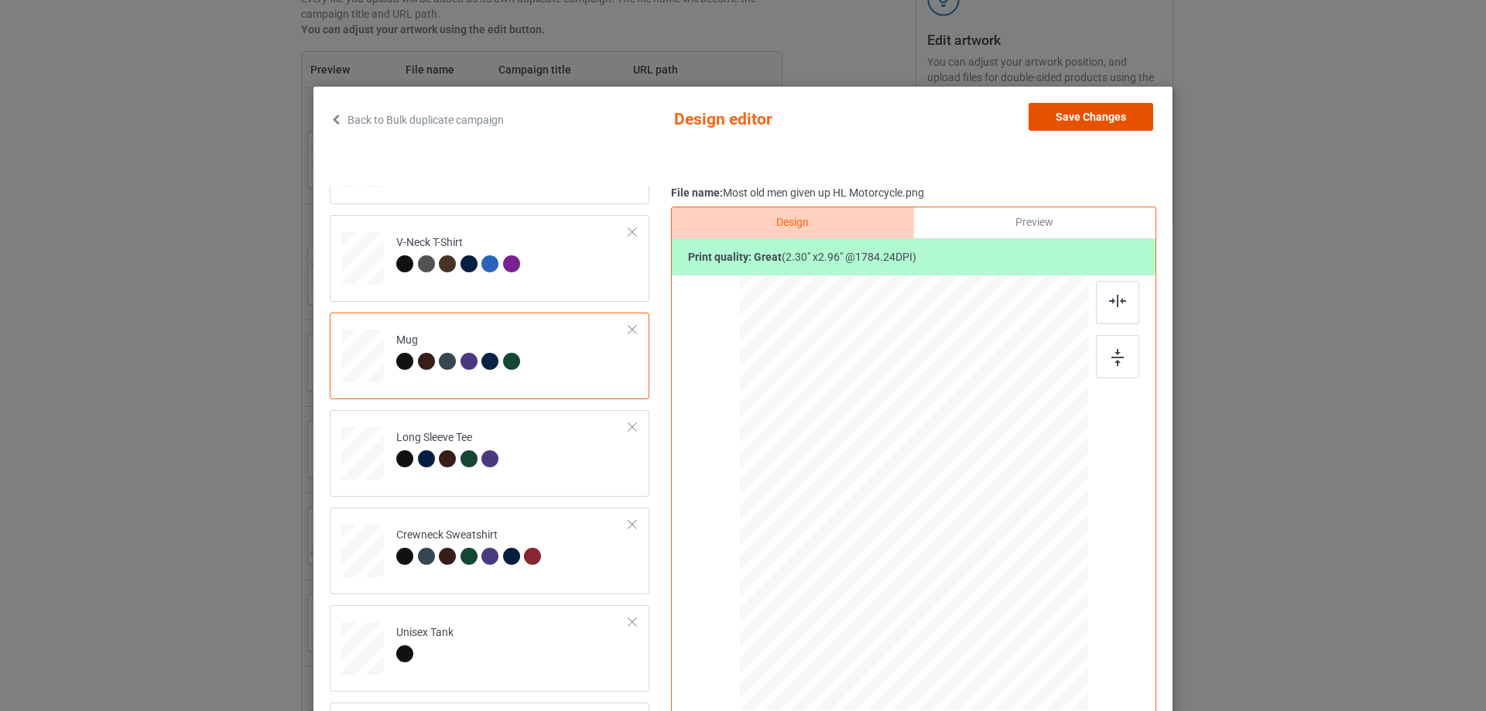
click at [1082, 111] on button "Save Changes" at bounding box center [1091, 117] width 125 height 28
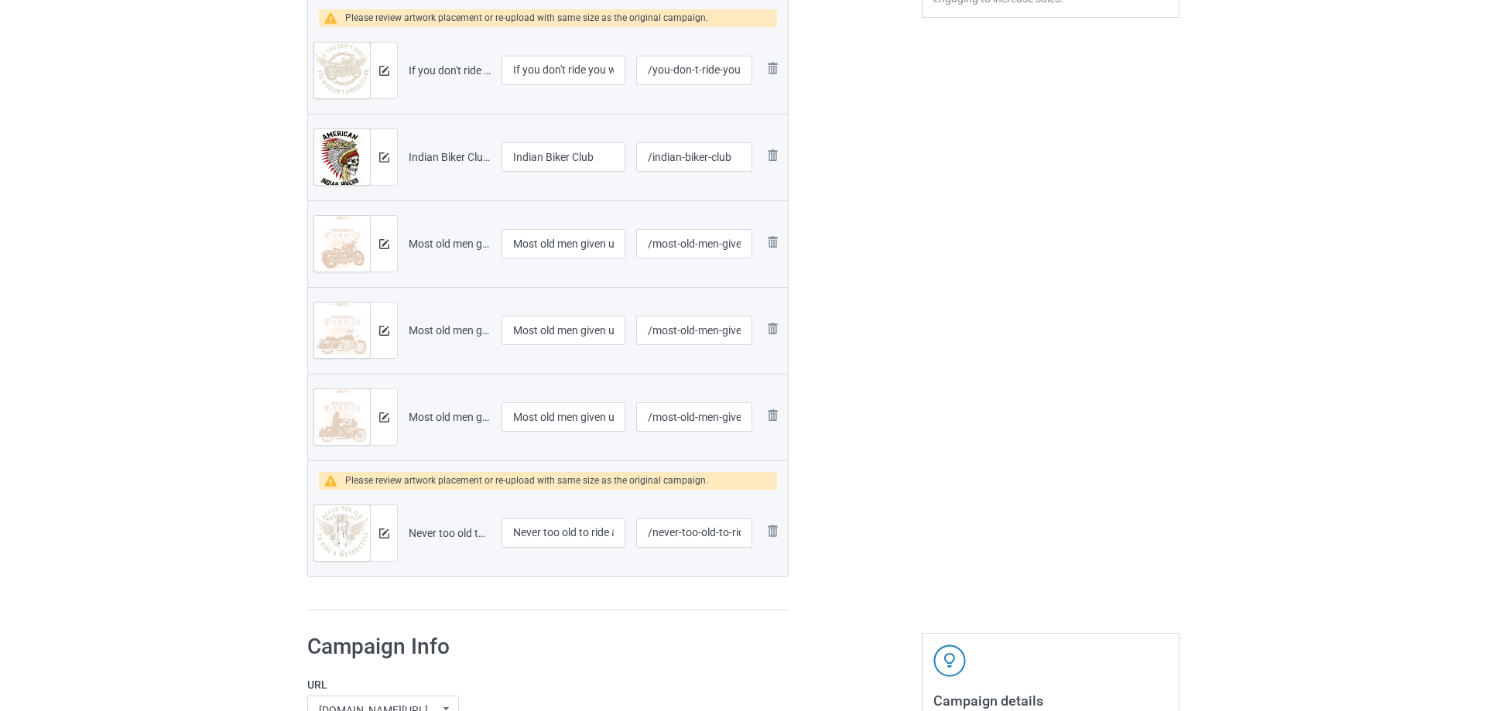
scroll to position [542, 0]
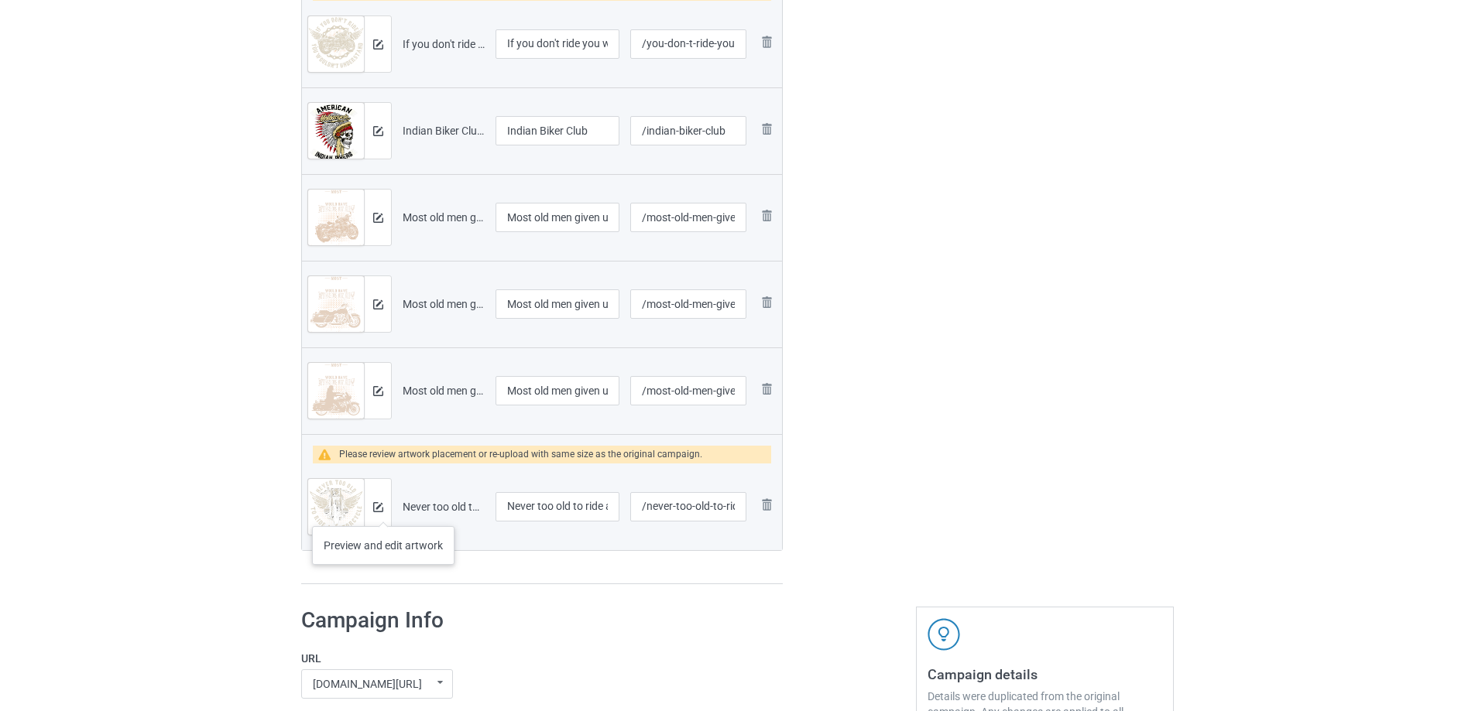
click at [383, 511] on div at bounding box center [377, 507] width 27 height 56
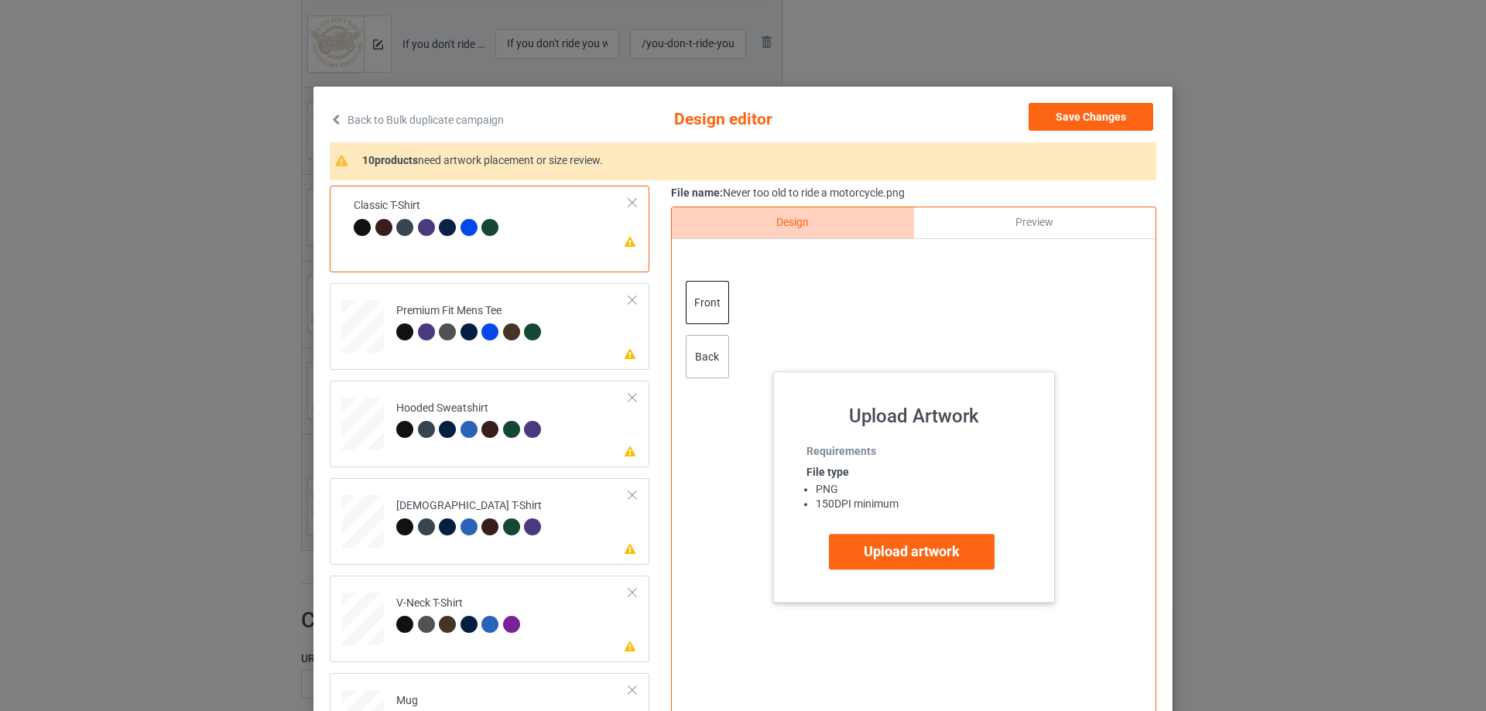
click at [715, 354] on div "back" at bounding box center [707, 356] width 43 height 43
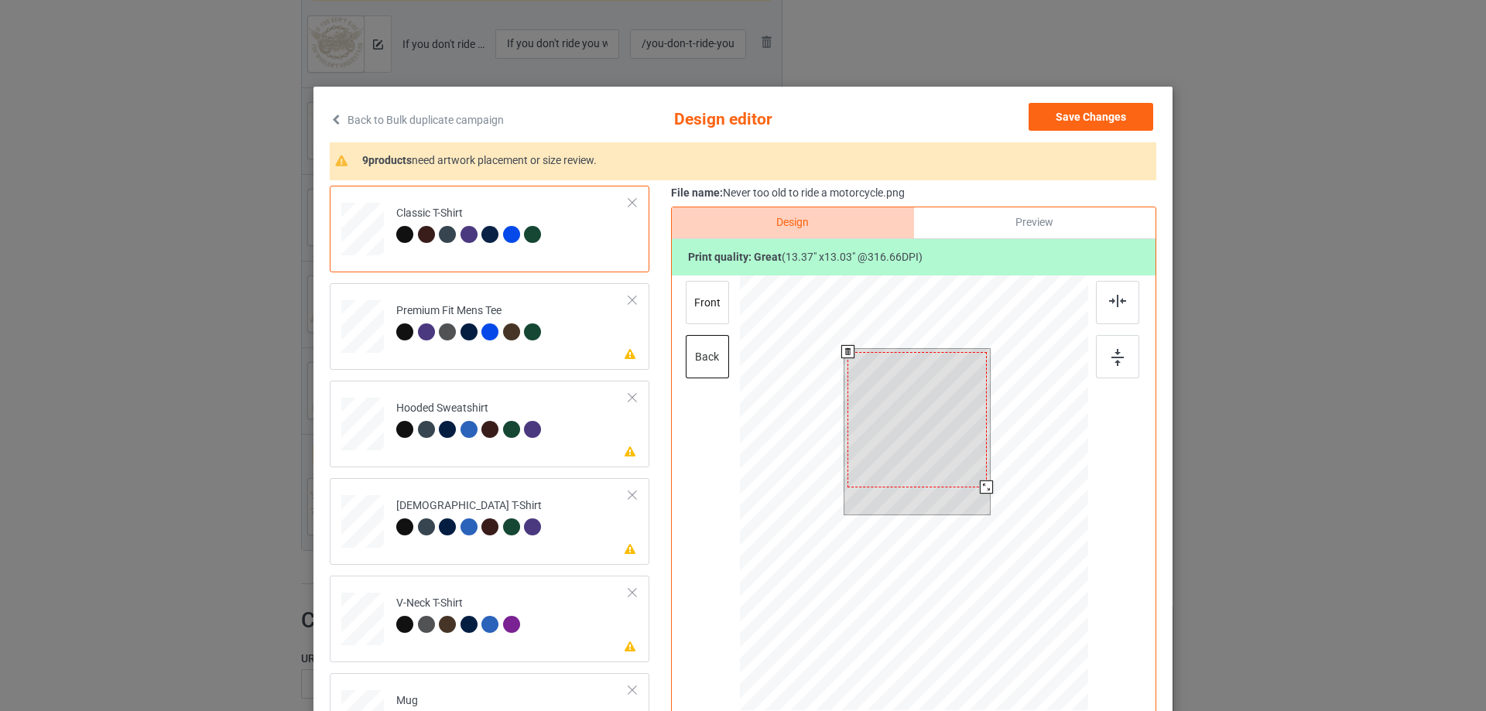
click at [970, 492] on div at bounding box center [918, 432] width 146 height 166
click at [957, 443] on div at bounding box center [917, 416] width 139 height 135
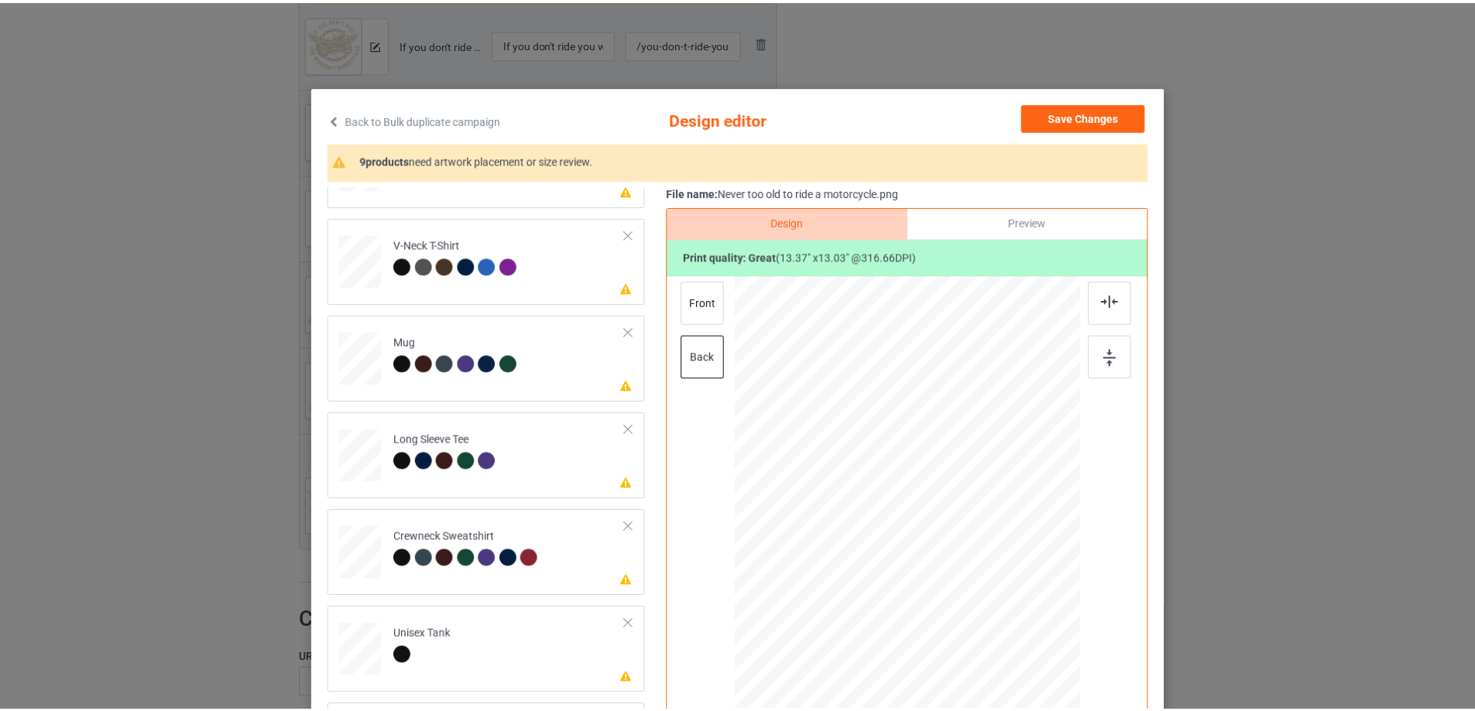
scroll to position [361, 0]
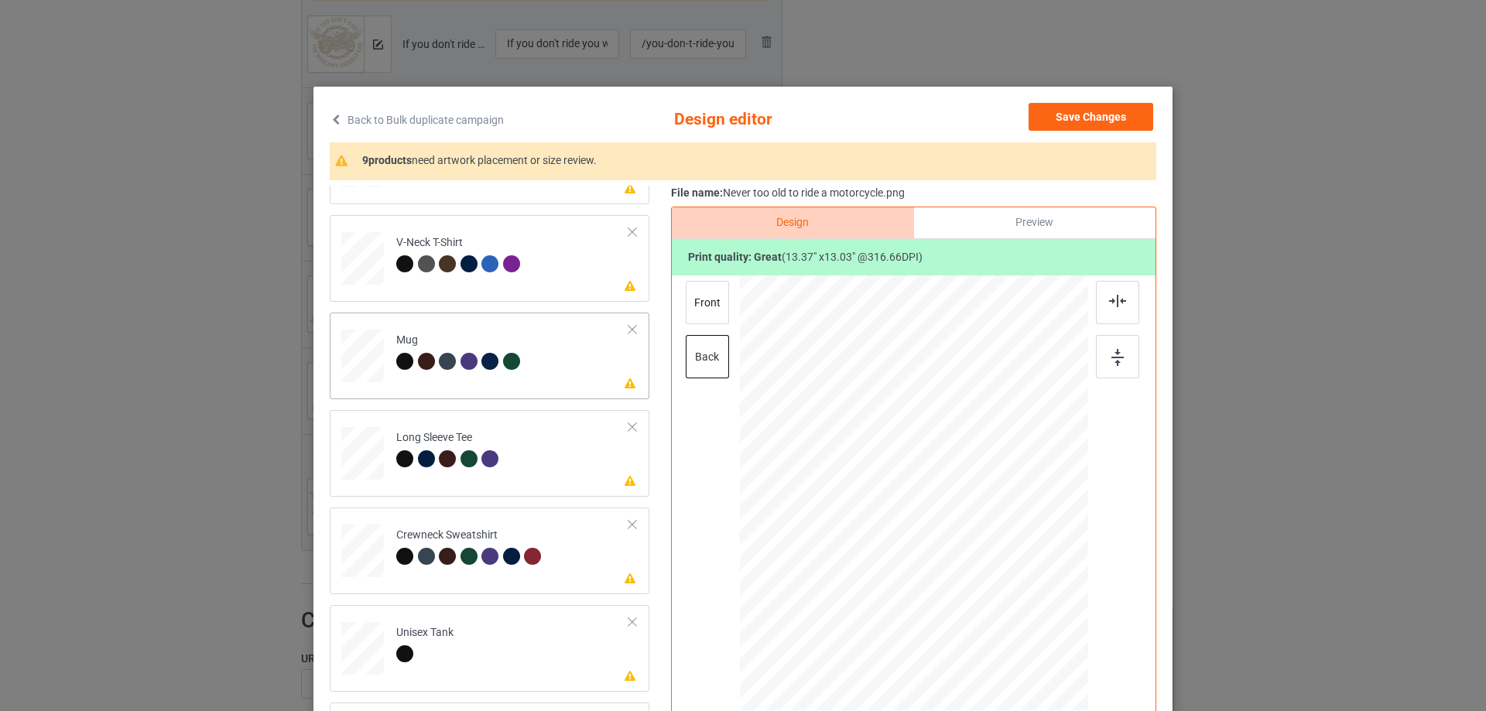
click at [356, 360] on div at bounding box center [362, 357] width 43 height 18
drag, startPoint x: 1010, startPoint y: 597, endPoint x: 981, endPoint y: 547, distance: 57.6
click at [981, 547] on div at bounding box center [914, 492] width 348 height 145
drag, startPoint x: 917, startPoint y: 512, endPoint x: 996, endPoint y: 509, distance: 79.0
click at [996, 509] on div at bounding box center [993, 490] width 130 height 126
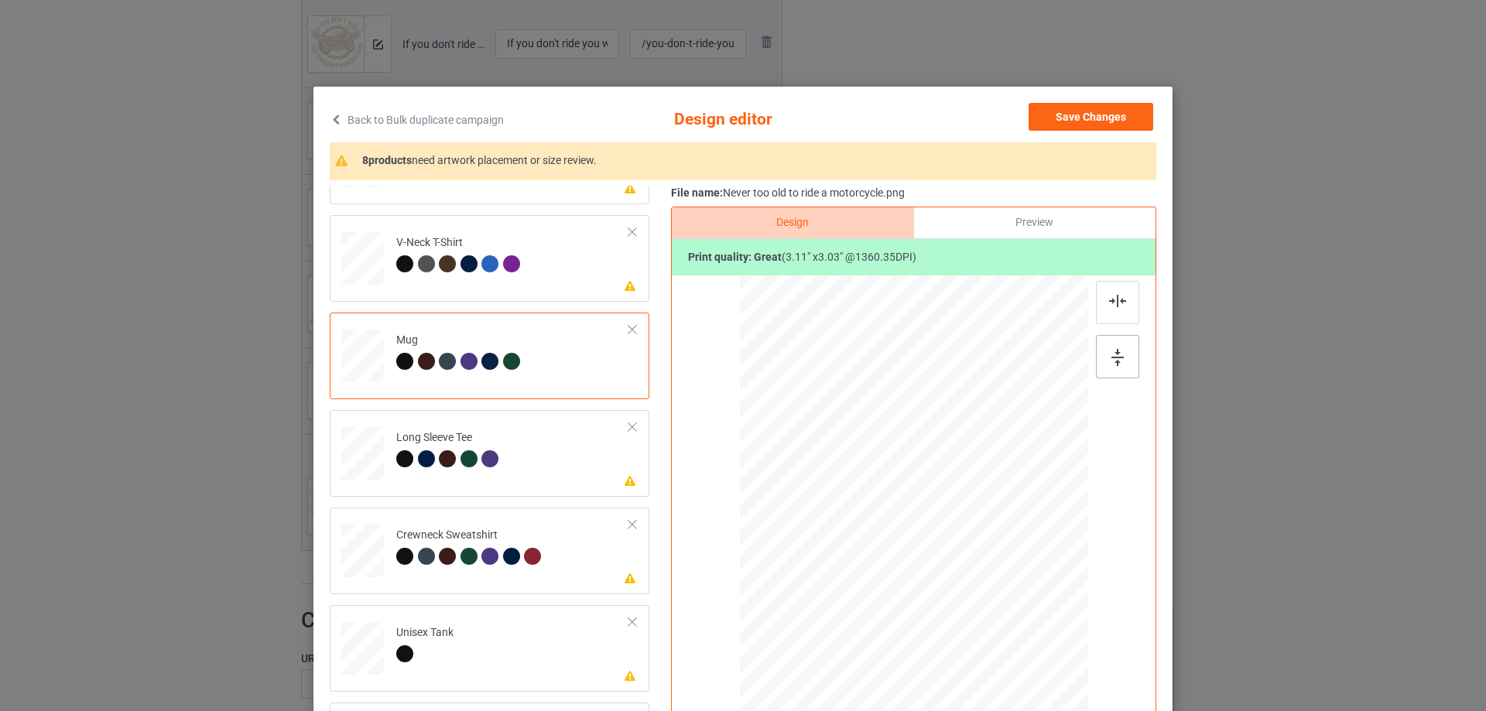
click at [1123, 364] on div at bounding box center [1117, 356] width 43 height 43
click at [1074, 108] on button "Save Changes" at bounding box center [1091, 117] width 125 height 28
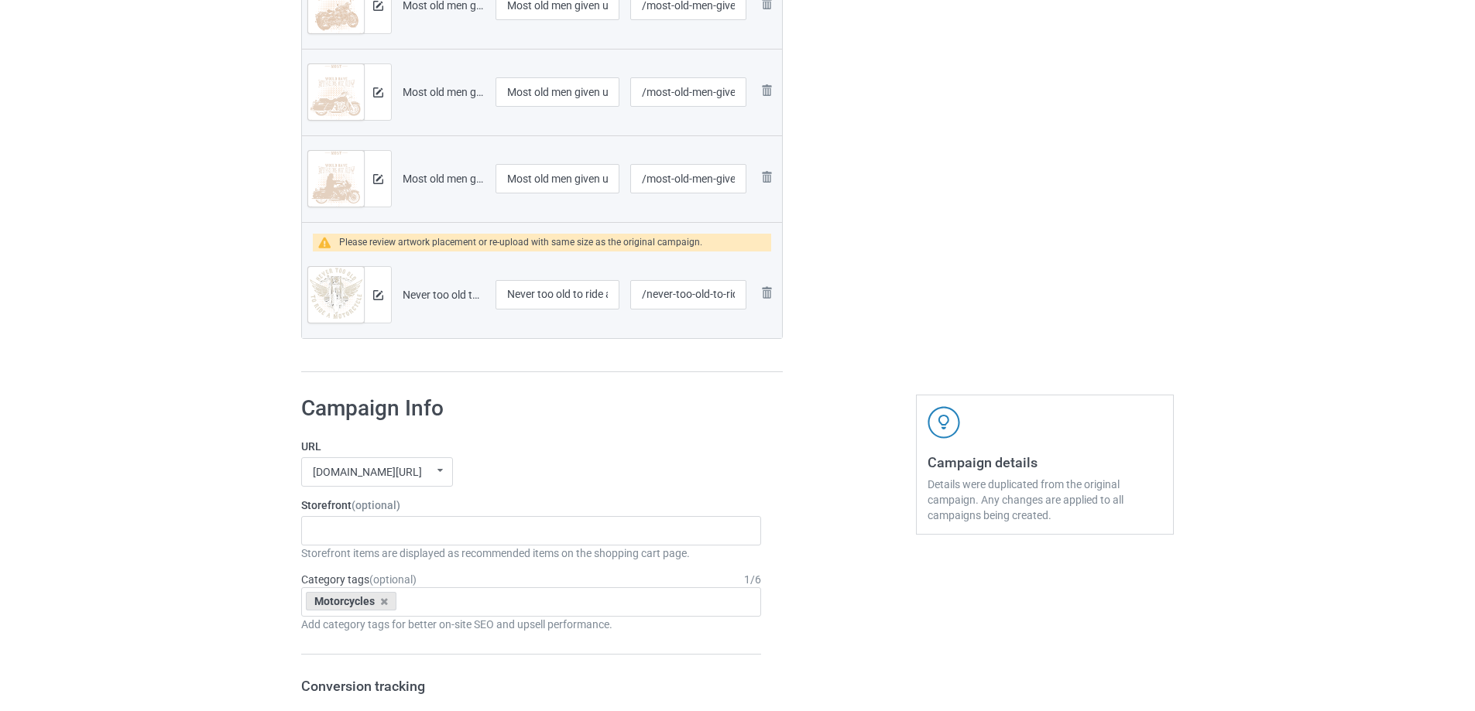
scroll to position [1006, 0]
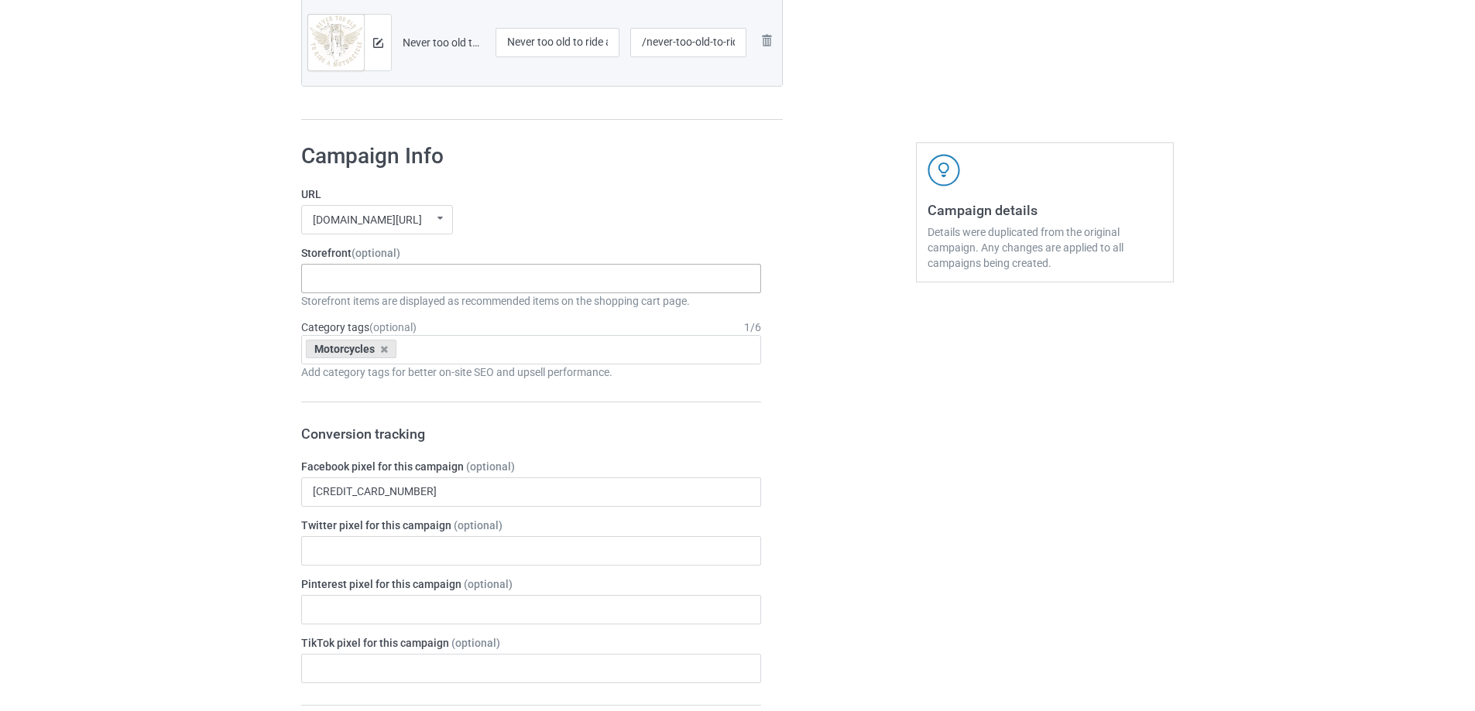
click at [375, 282] on div "Gifts For Bikers No Hobby [DATE] Hide And Seek World Champion Sasquatch I Love …" at bounding box center [531, 278] width 460 height 29
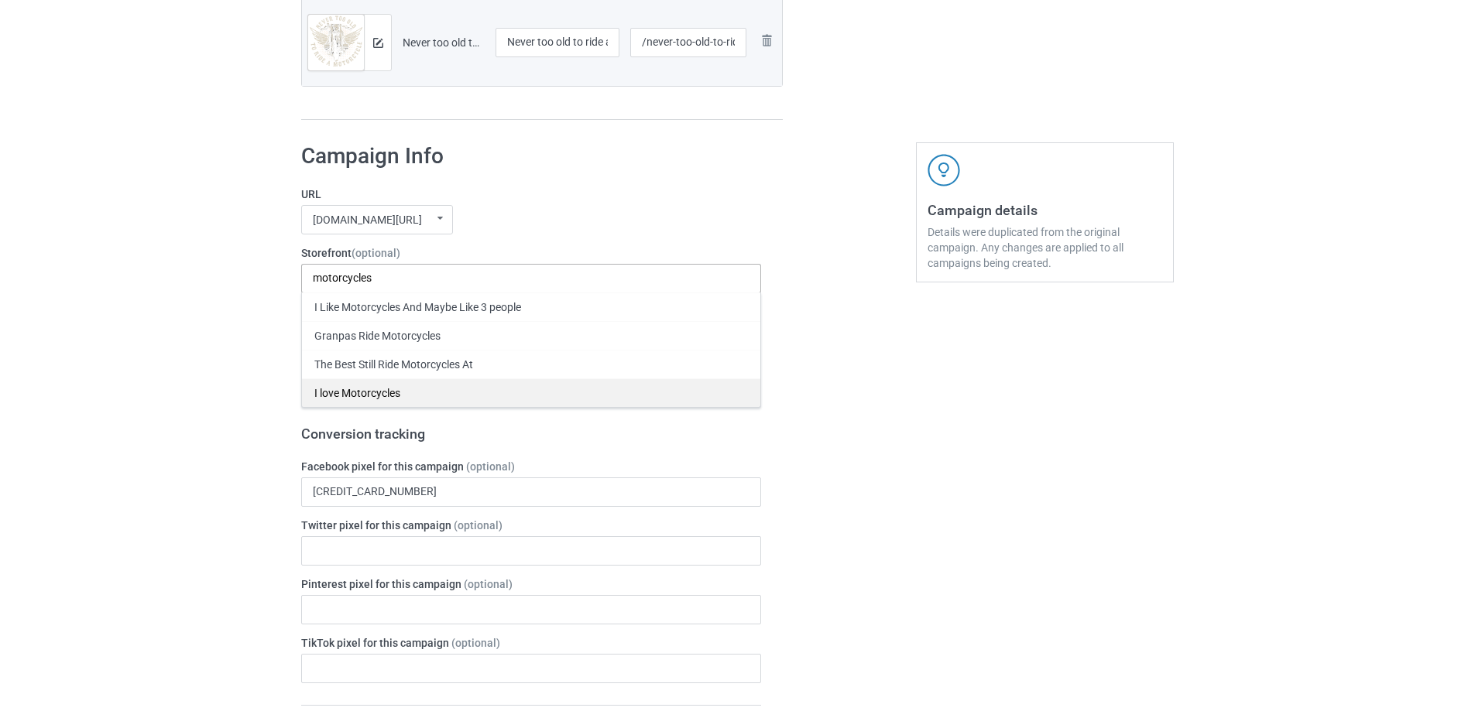
type input "motorcycles"
click at [345, 389] on div "I love Motorcycles" at bounding box center [531, 393] width 458 height 29
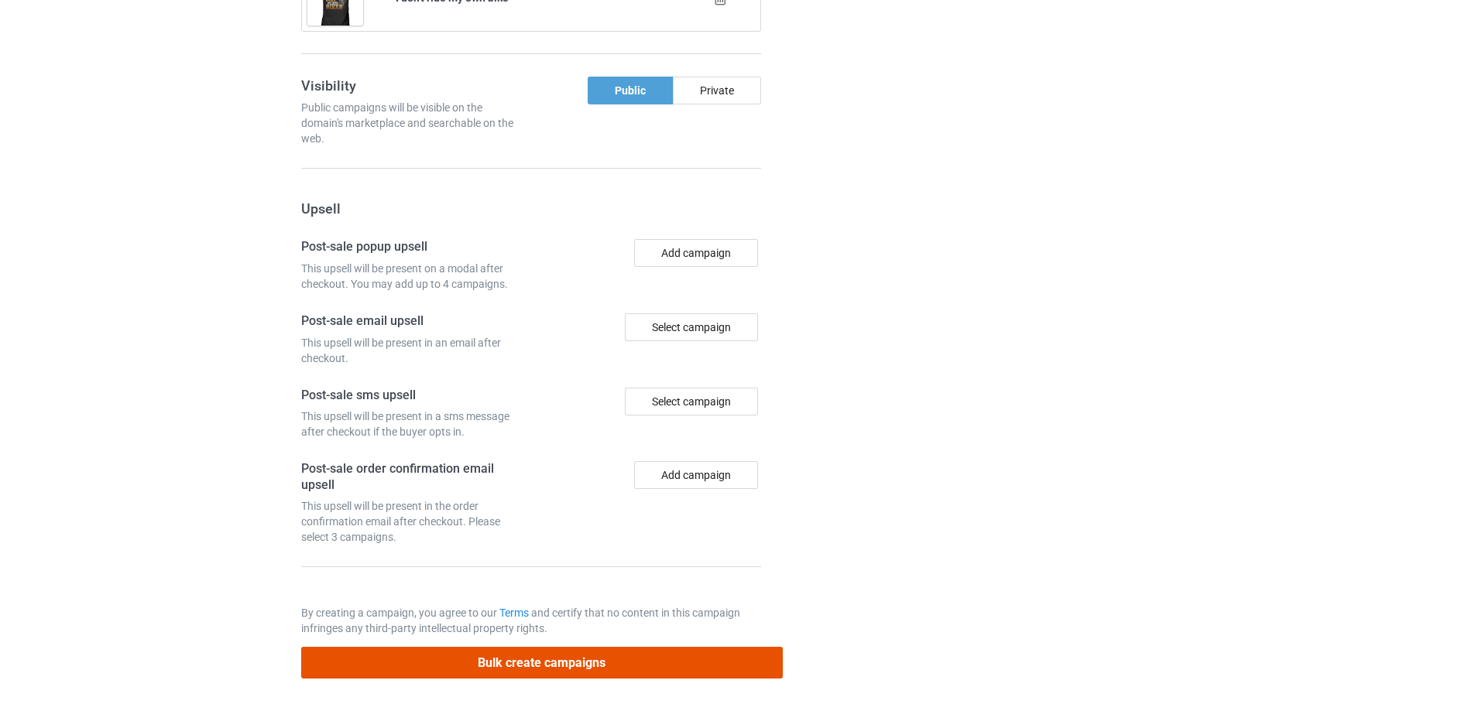
click at [513, 667] on button "Bulk create campaigns" at bounding box center [542, 663] width 482 height 32
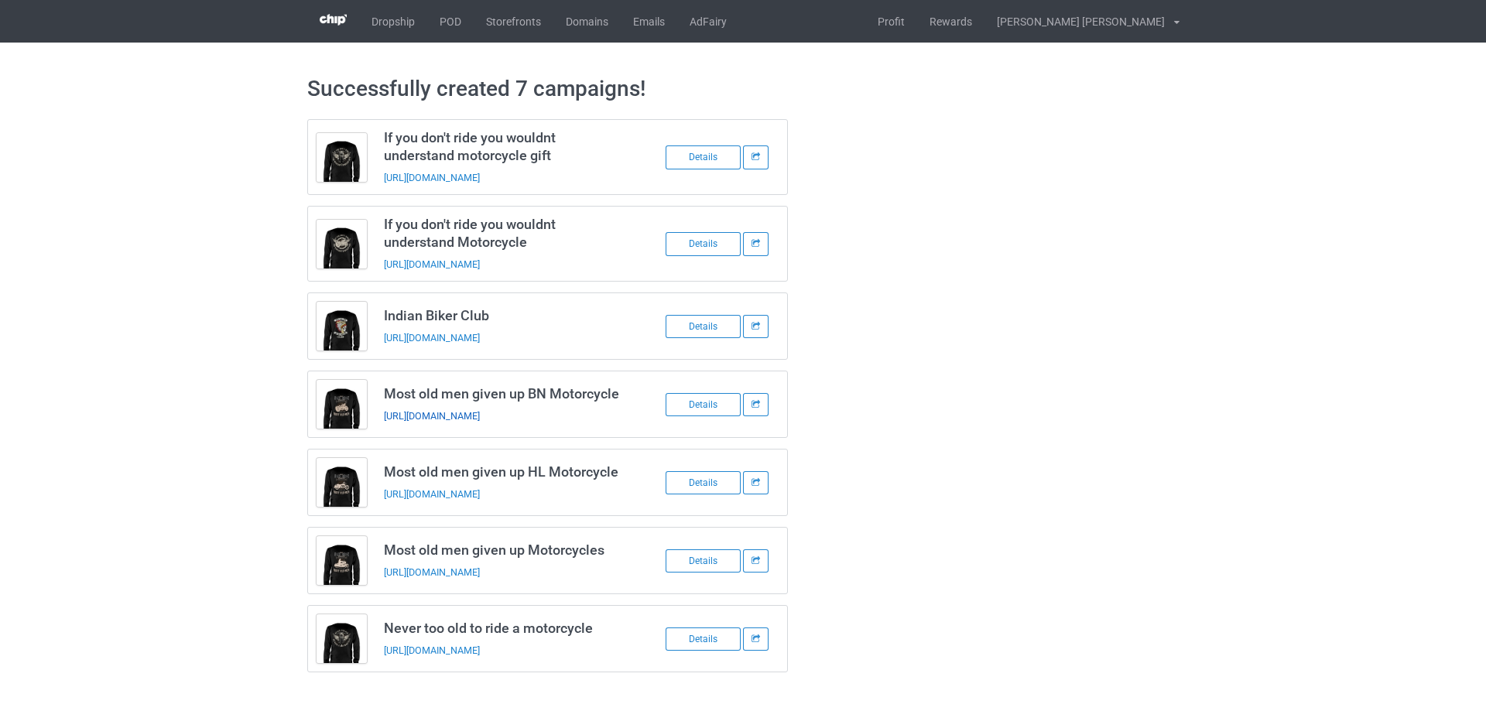
drag, startPoint x: 548, startPoint y: 408, endPoint x: 515, endPoint y: 417, distance: 34.6
